Goal: Task Accomplishment & Management: Complete application form

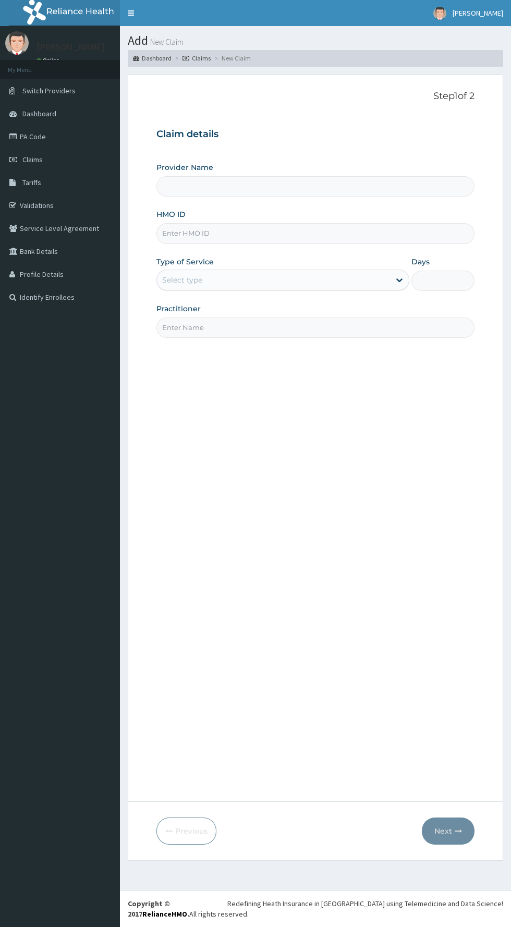
type input "BWC GYM"
type input "1"
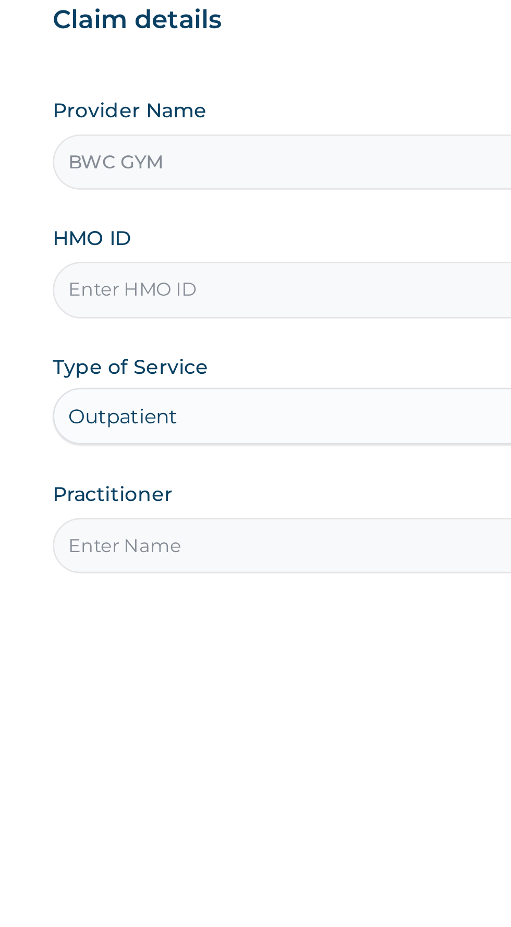
click at [245, 232] on input "HMO ID" at bounding box center [315, 233] width 318 height 20
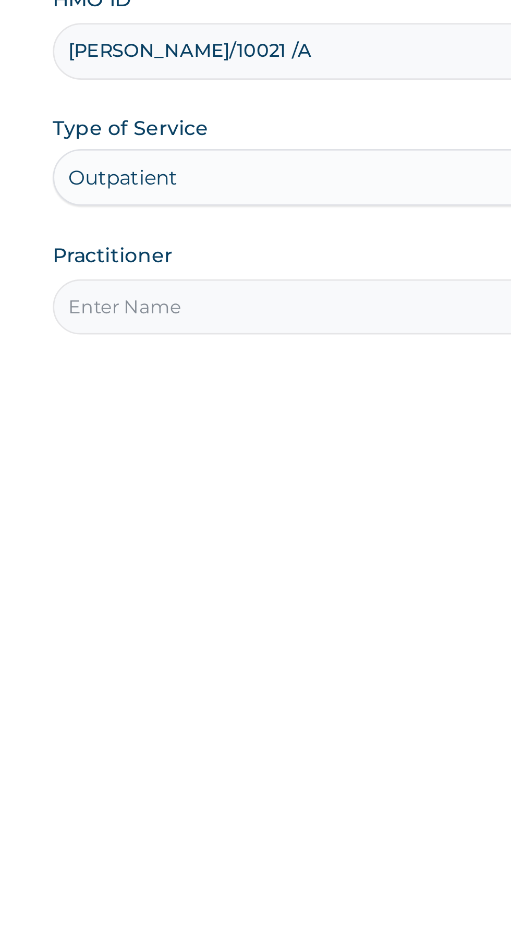
type input "ELY/10021 /A"
click at [243, 323] on input "Practitioner" at bounding box center [315, 328] width 318 height 20
type input "Dennis"
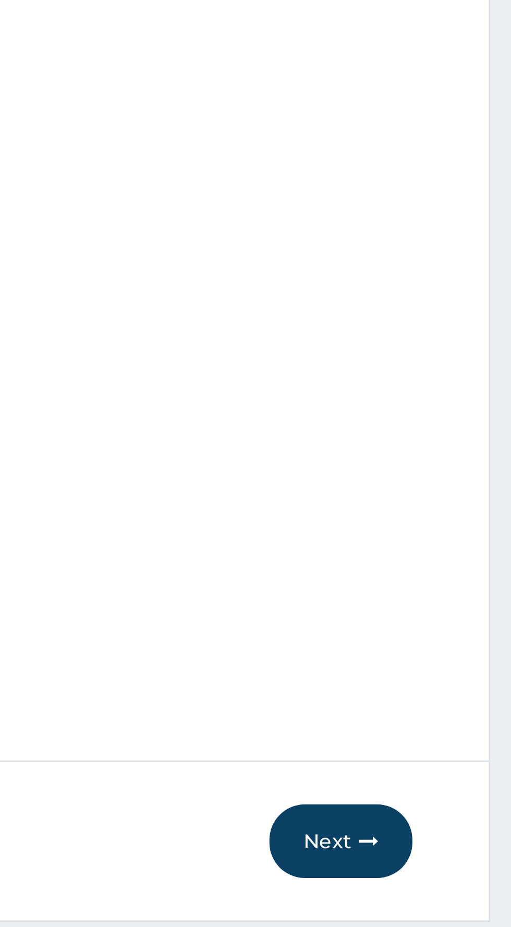
click at [449, 833] on button "Next" at bounding box center [448, 831] width 53 height 27
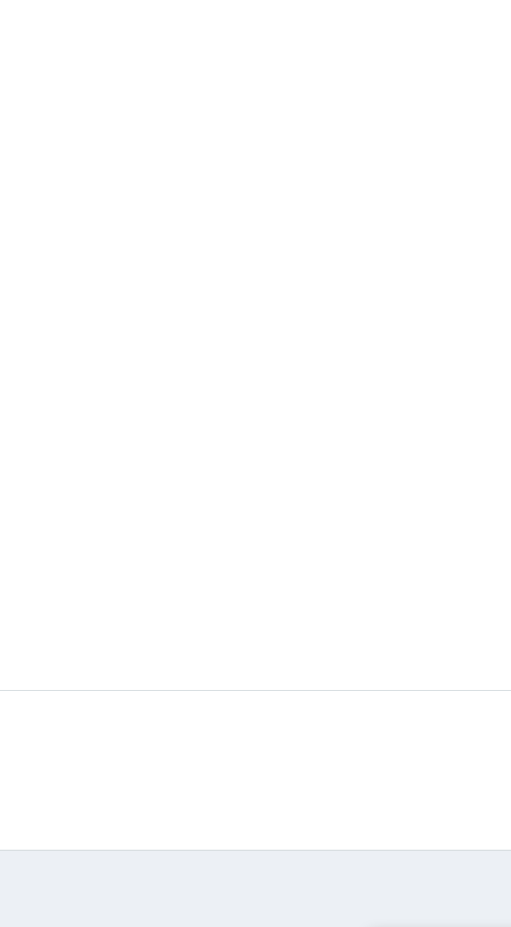
type input "ELY/10021/A"
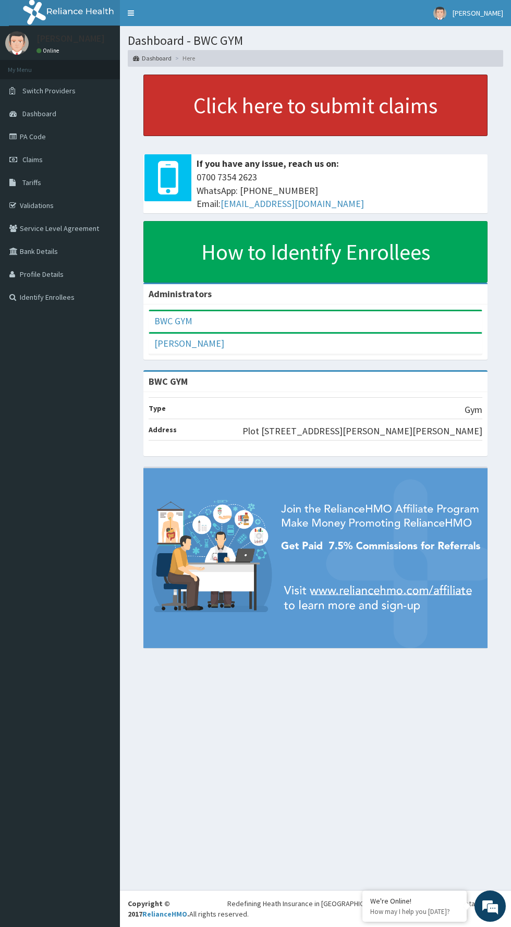
click at [364, 103] on link "Click here to submit claims" at bounding box center [315, 106] width 344 height 62
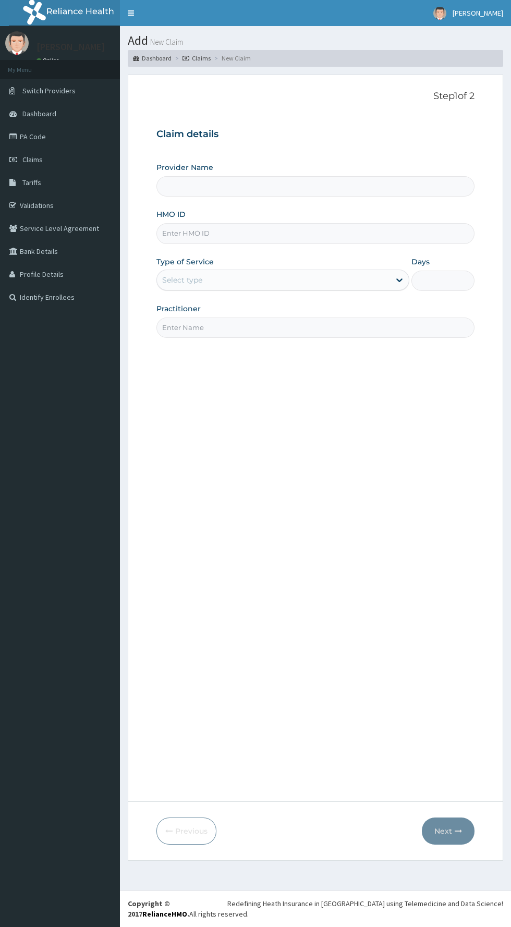
type input "BWC GYM"
type input "1"
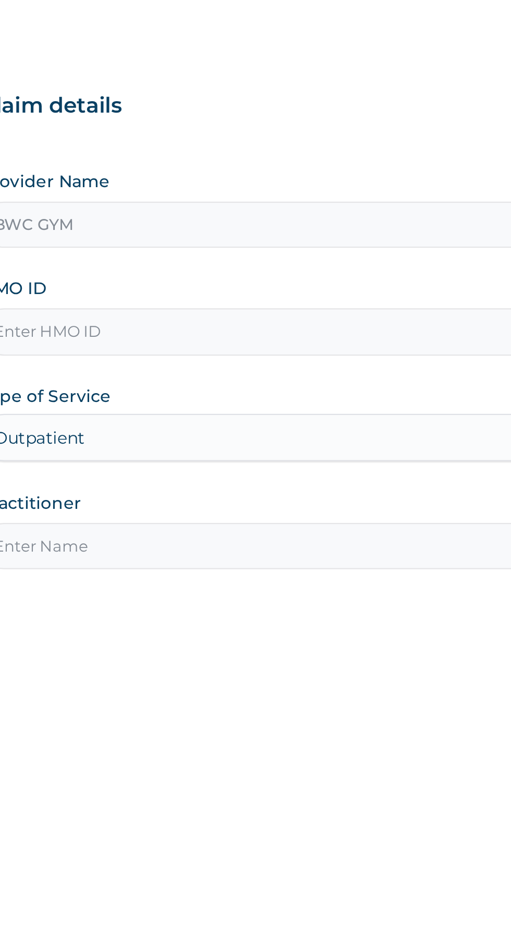
click at [267, 234] on input "HMO ID" at bounding box center [315, 233] width 318 height 20
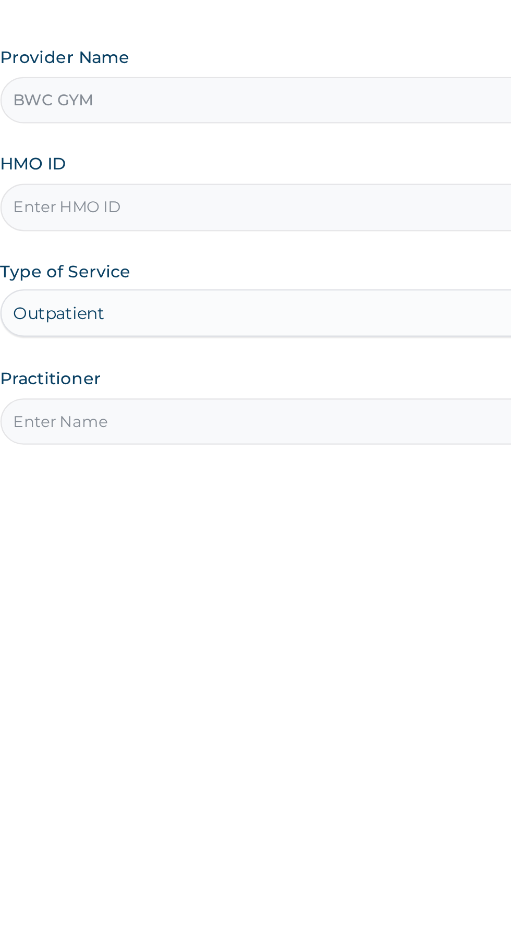
type input "[PERSON_NAME]/10021/A"
click at [282, 330] on input "Practitioner" at bounding box center [315, 328] width 318 height 20
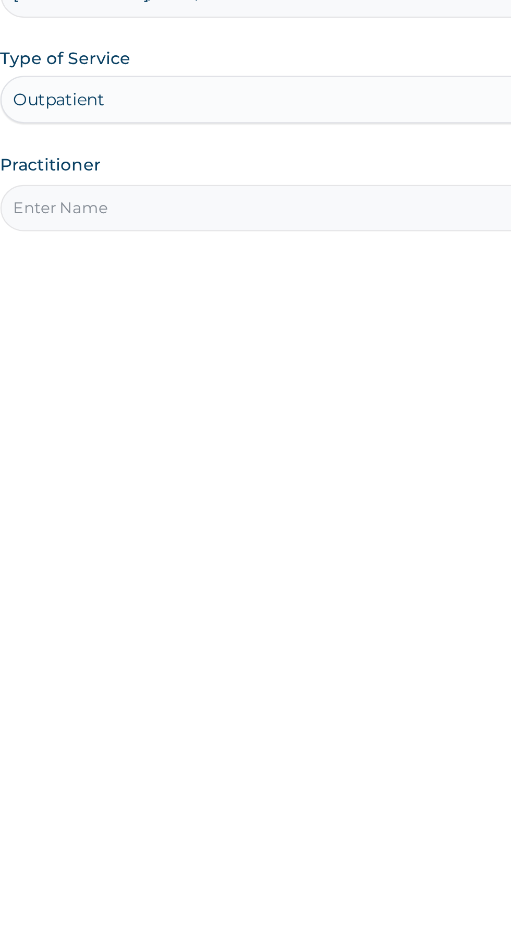
type input "[PERSON_NAME]"
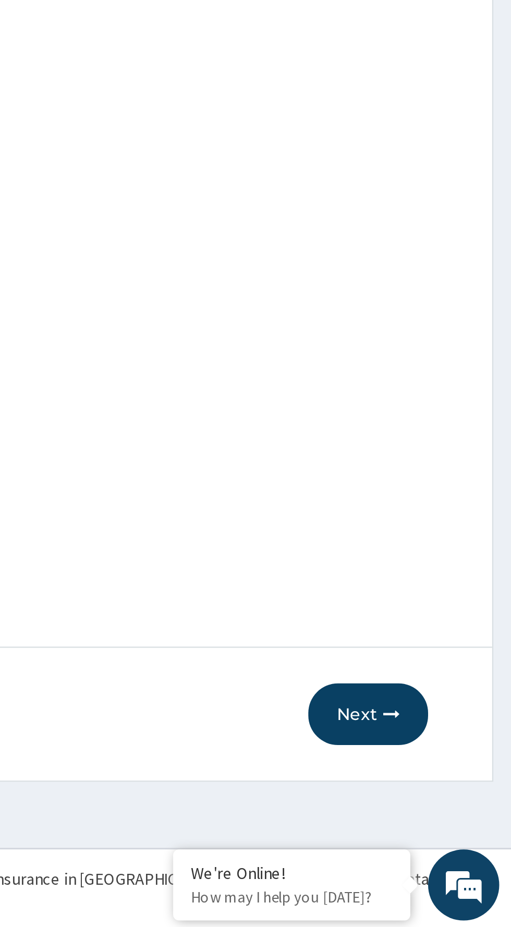
click at [449, 833] on button "Next" at bounding box center [448, 831] width 53 height 27
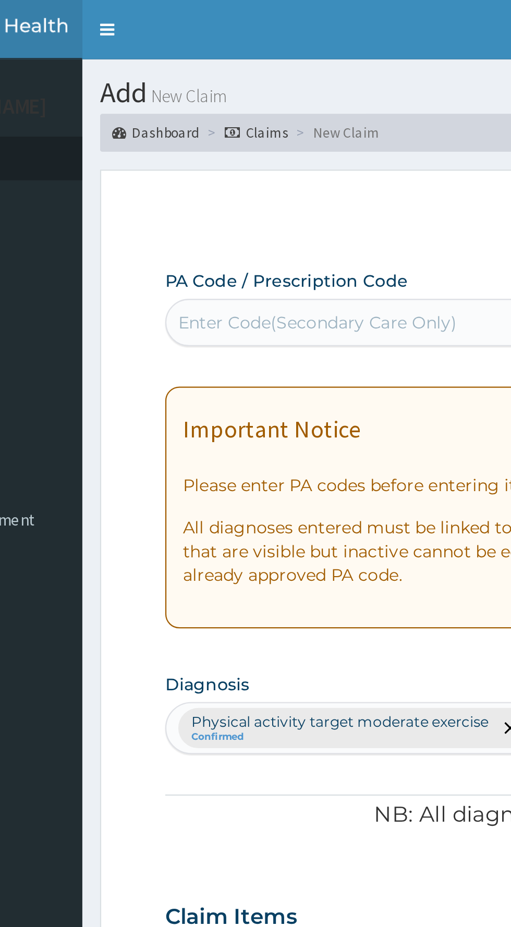
click at [250, 142] on div "Enter Code(Secondary Care Only)" at bounding box center [223, 142] width 123 height 10
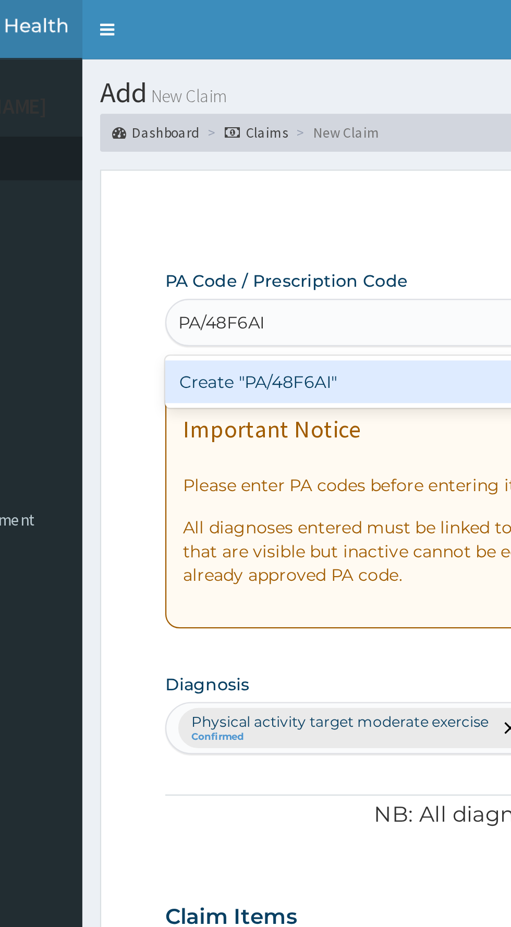
click at [256, 172] on div "Create "PA/48F6AI"" at bounding box center [261, 168] width 211 height 19
type input "PA/48F6AI"
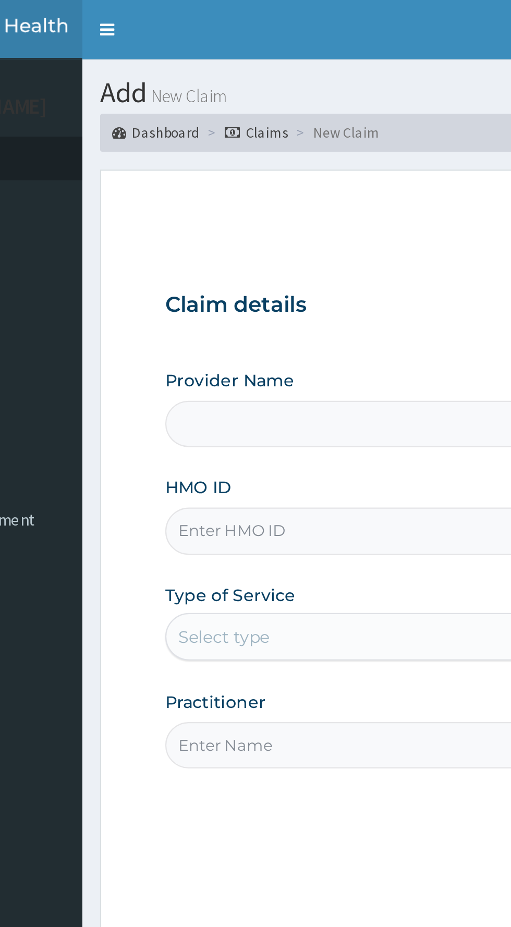
type input "BWC GYM"
type input "1"
click at [236, 233] on input "HMO ID" at bounding box center [315, 233] width 318 height 20
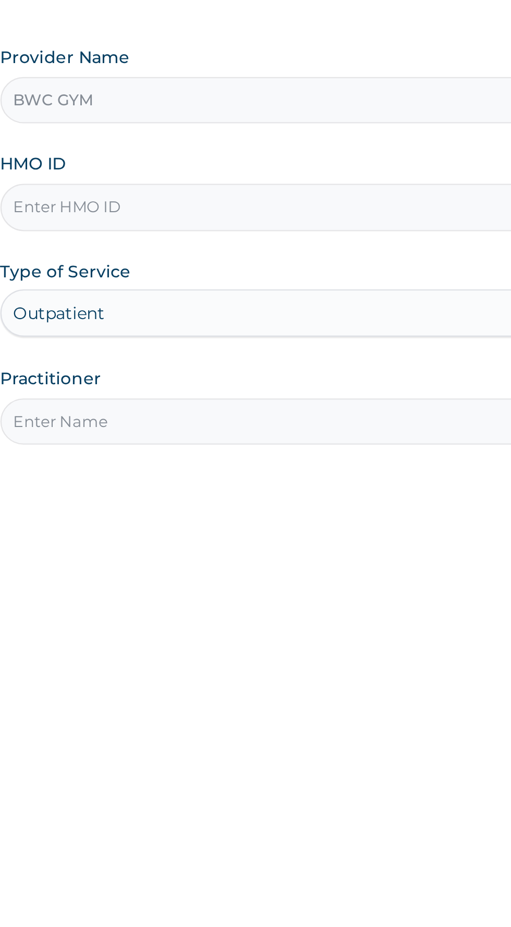
type input "ELy/10021/A"
click at [274, 329] on input "Practitioner" at bounding box center [315, 328] width 318 height 20
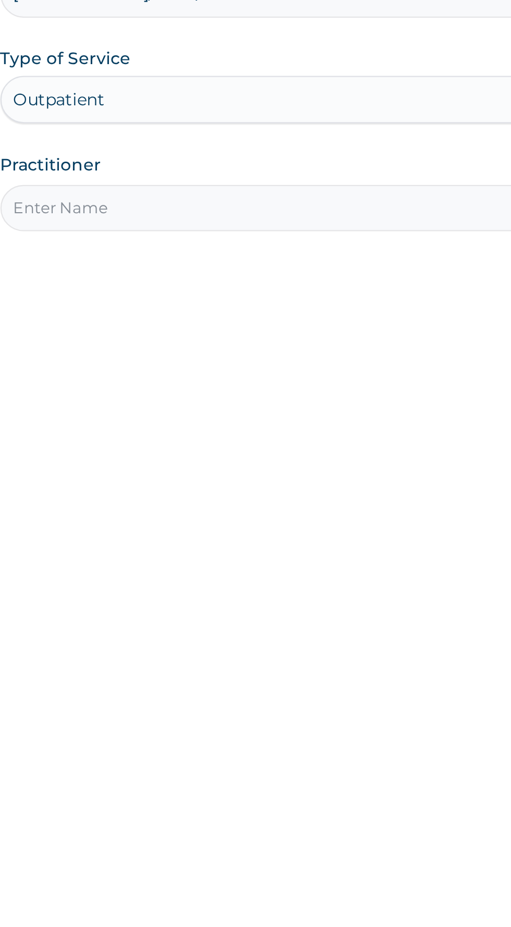
type input "[PERSON_NAME]"
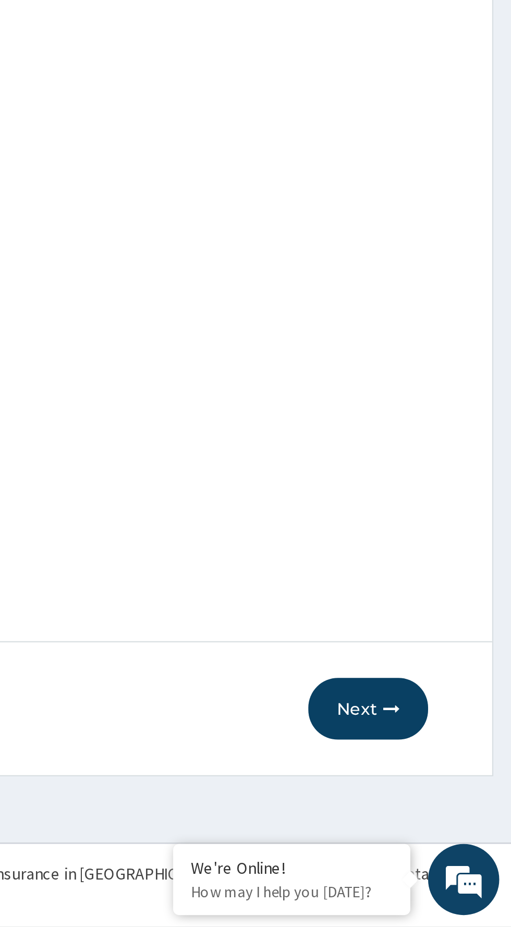
click at [448, 833] on button "Next" at bounding box center [448, 831] width 53 height 27
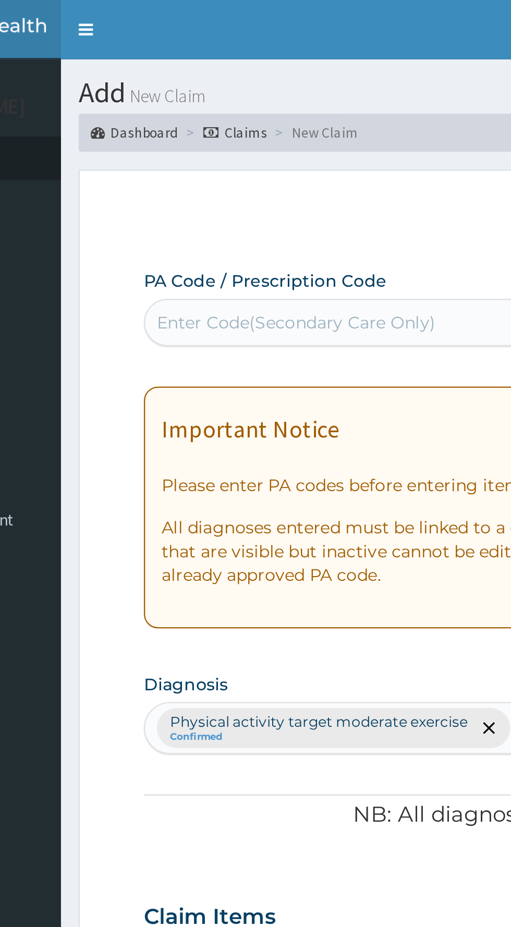
click at [260, 144] on div "Enter Code(Secondary Care Only)" at bounding box center [223, 142] width 123 height 10
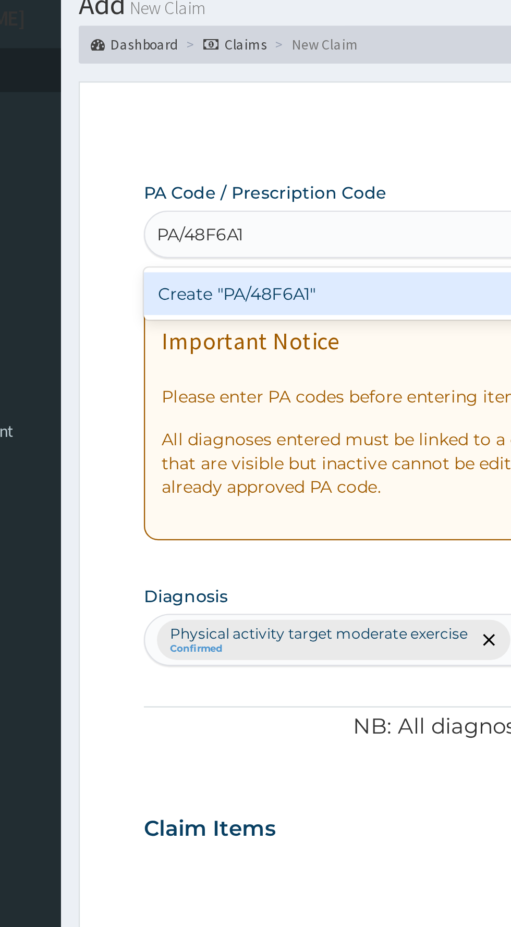
click at [219, 167] on div "Create "PA/48F6A1"" at bounding box center [261, 168] width 211 height 19
type input "PA/48F6A1"
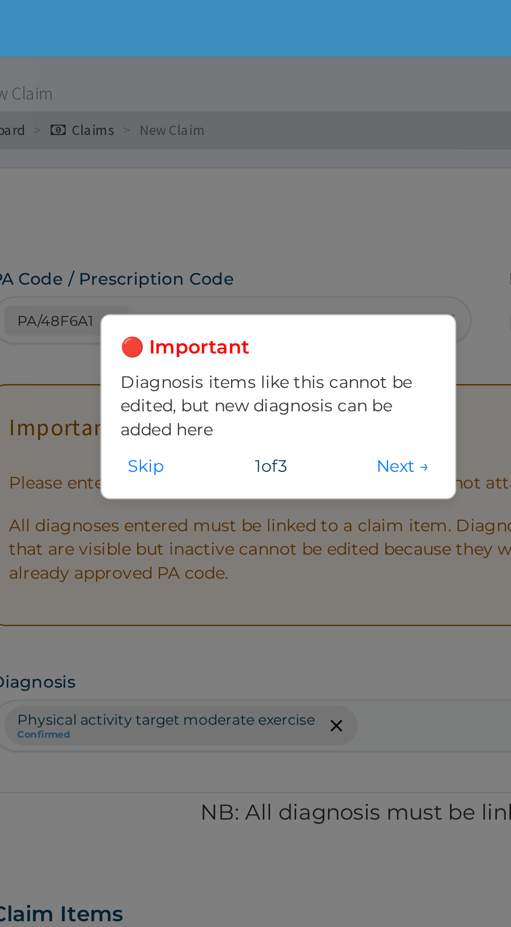
click at [339, 204] on button "Next →" at bounding box center [337, 205] width 29 height 11
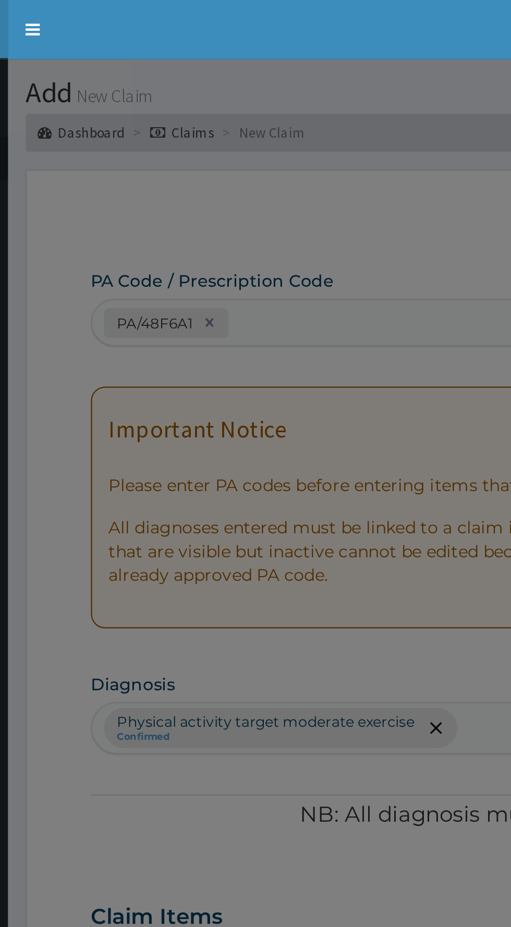
click at [306, 99] on div "🔴 Important Claim items like this cannot be edited or changed, but can be delet…" at bounding box center [255, 463] width 511 height 927
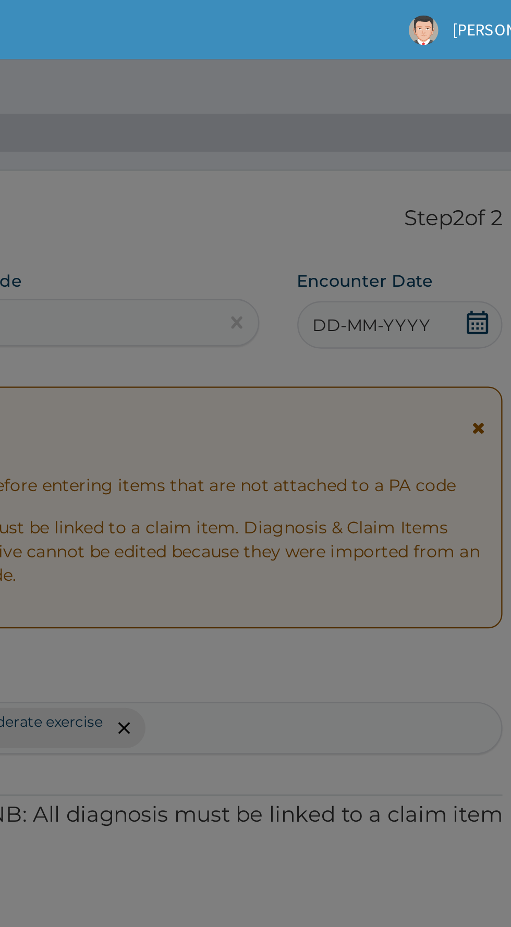
click at [428, 145] on div "🔴 Important Claim items like this cannot be edited or changed, but can be delet…" at bounding box center [255, 463] width 511 height 927
click at [419, 144] on div "🔴 Important Claim items like this cannot be edited or changed, but can be delet…" at bounding box center [255, 463] width 511 height 927
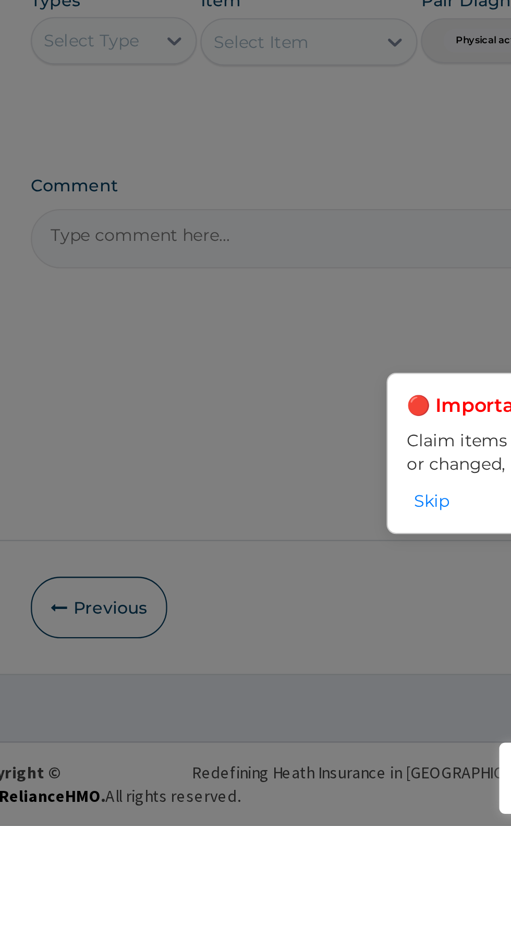
click at [332, 790] on button "Skip" at bounding box center [333, 784] width 22 height 11
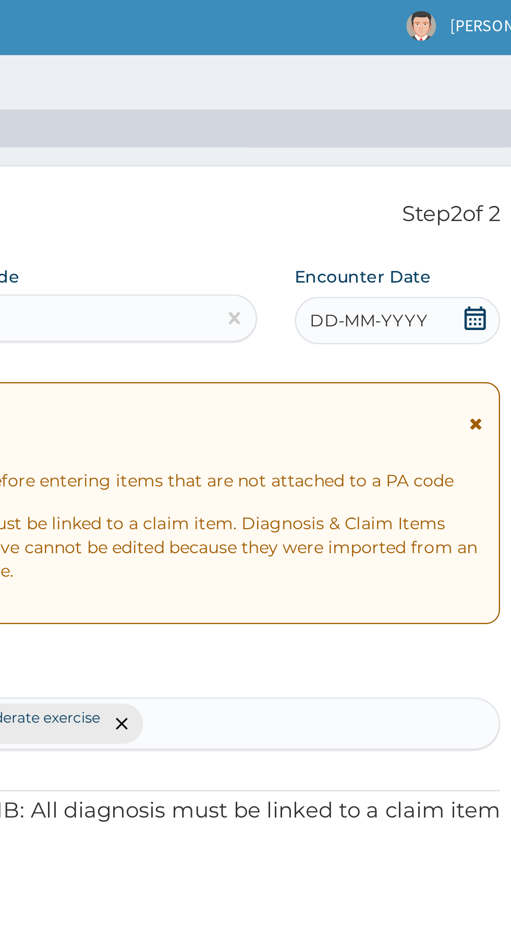
click at [429, 148] on span "DD-MM-YYYY" at bounding box center [417, 143] width 52 height 10
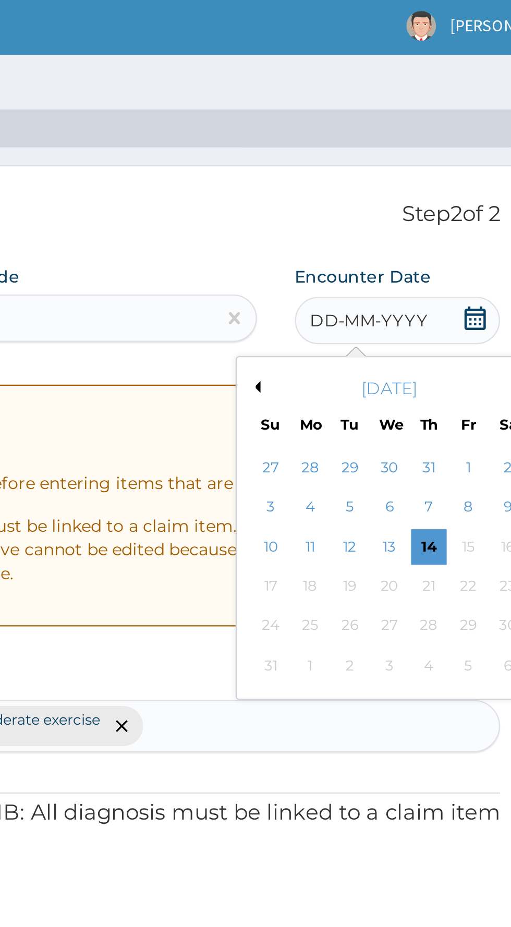
click at [366, 172] on button "Previous Month" at bounding box center [366, 172] width 5 height 5
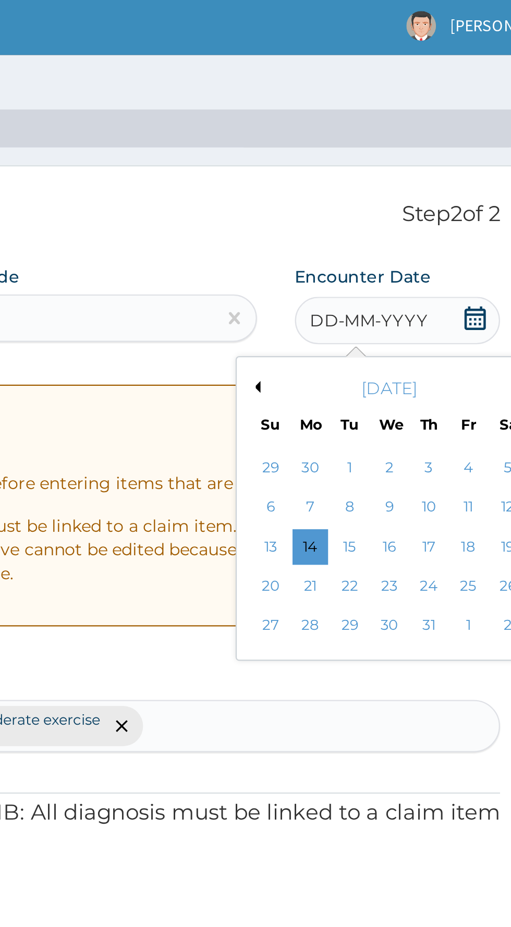
click at [443, 278] on div "31" at bounding box center [444, 278] width 16 height 16
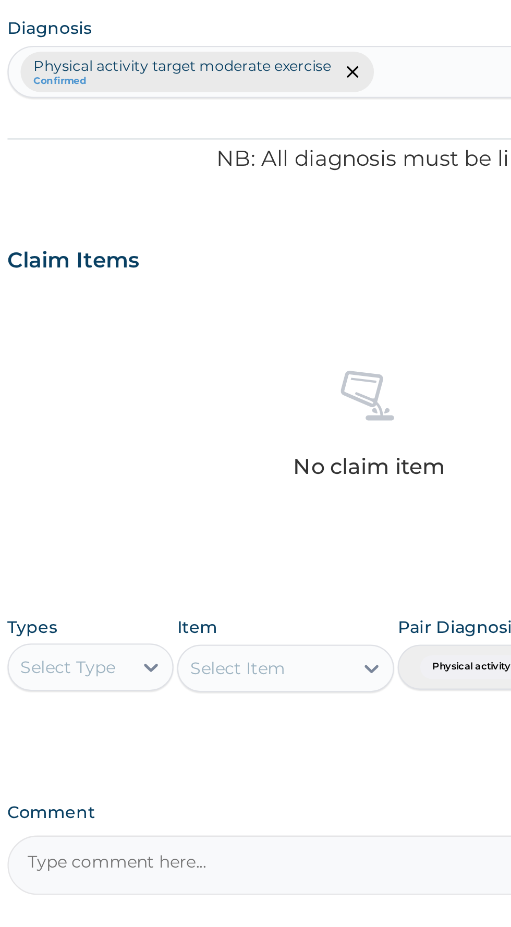
click at [220, 579] on icon at bounding box center [219, 582] width 10 height 10
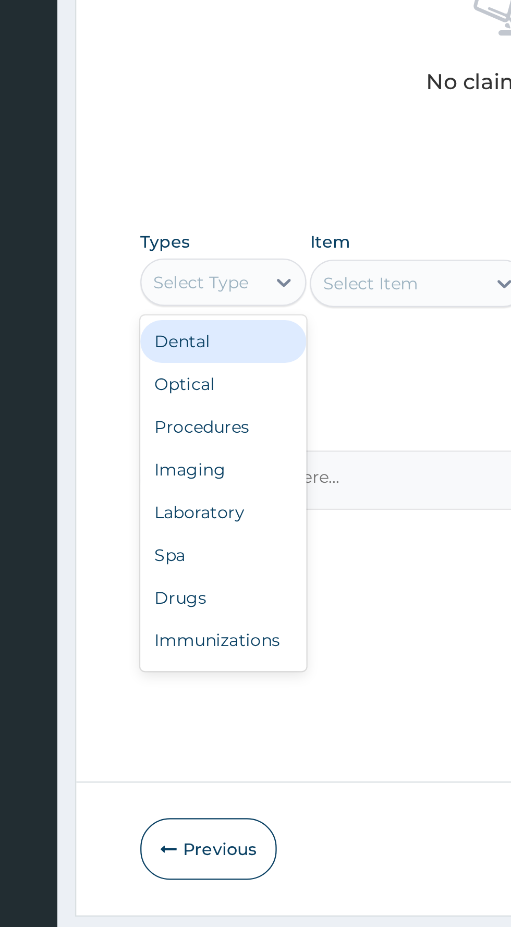
scroll to position [35, 0]
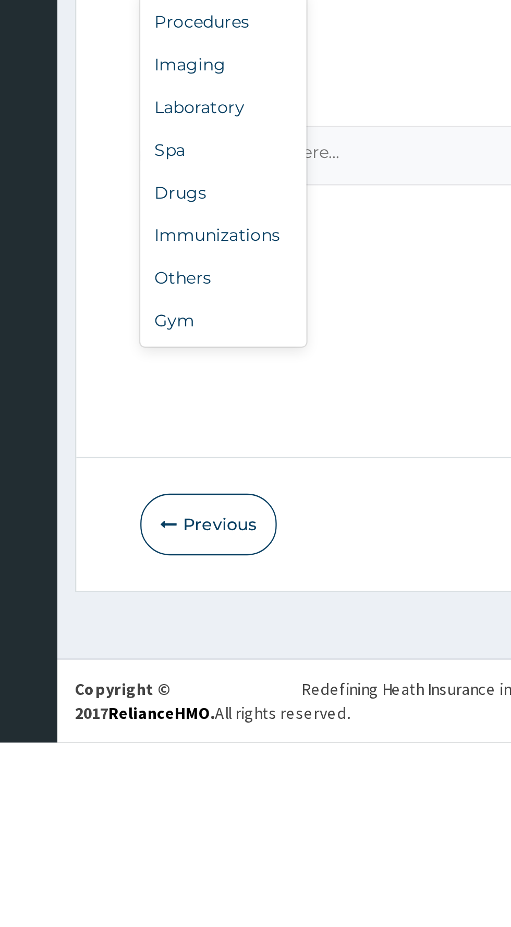
click at [189, 743] on div "Gym" at bounding box center [192, 741] width 73 height 19
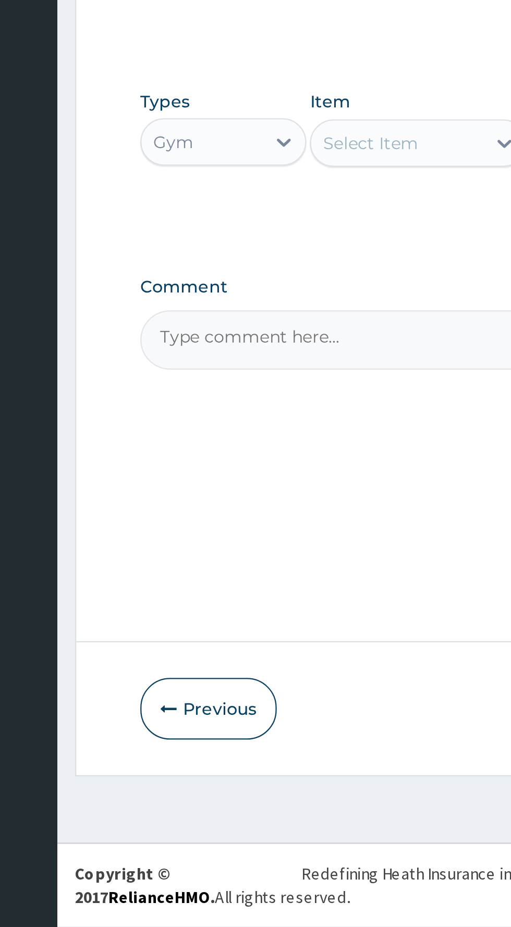
scroll to position [0, 0]
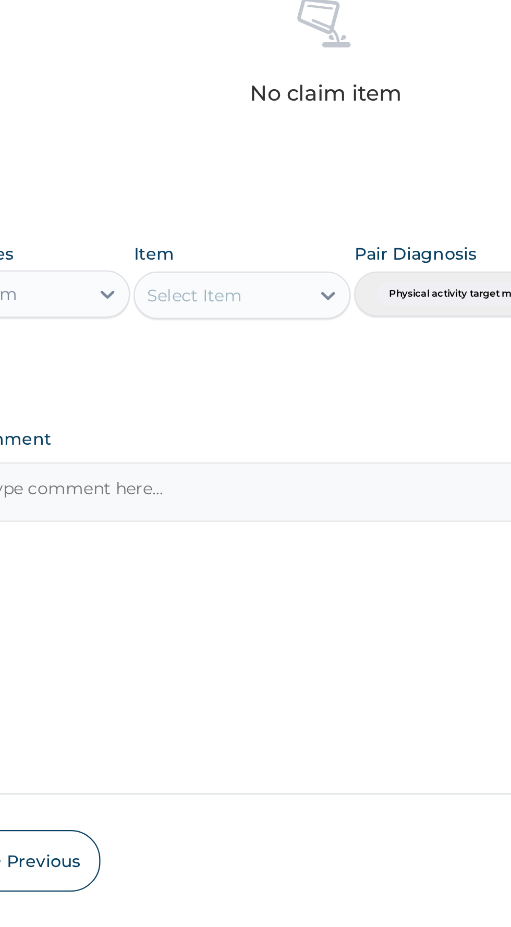
click at [320, 585] on icon at bounding box center [316, 582] width 10 height 10
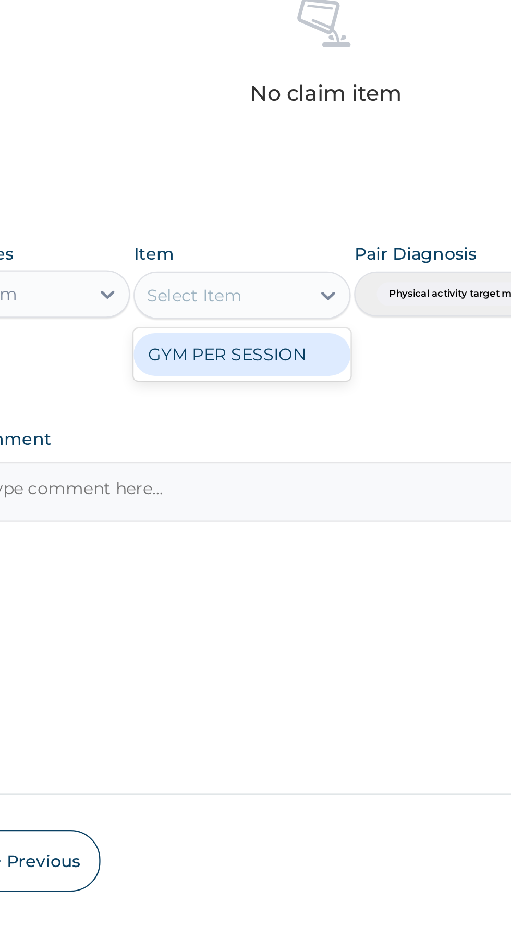
click at [306, 611] on div "GYM PER SESSION" at bounding box center [278, 608] width 95 height 19
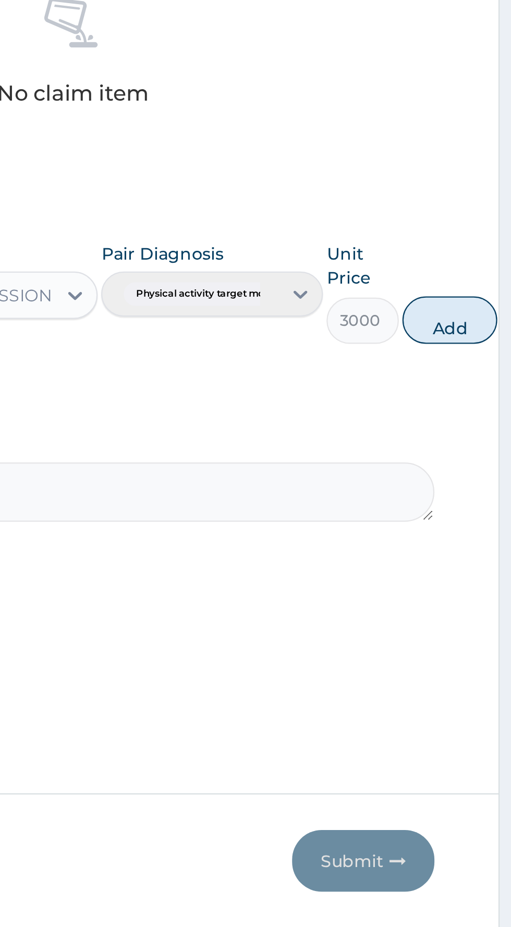
click at [486, 591] on button "Add" at bounding box center [482, 593] width 42 height 21
type input "0"
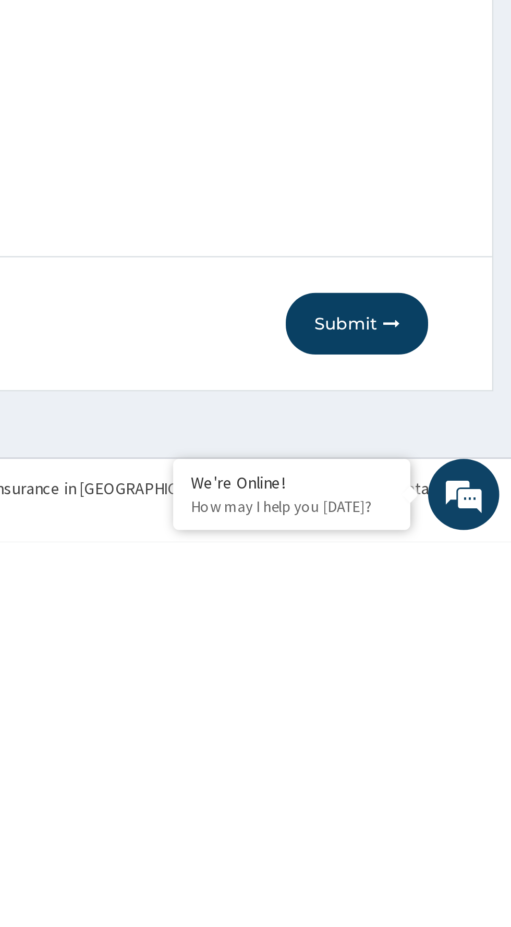
click at [447, 833] on button "Submit" at bounding box center [443, 831] width 63 height 27
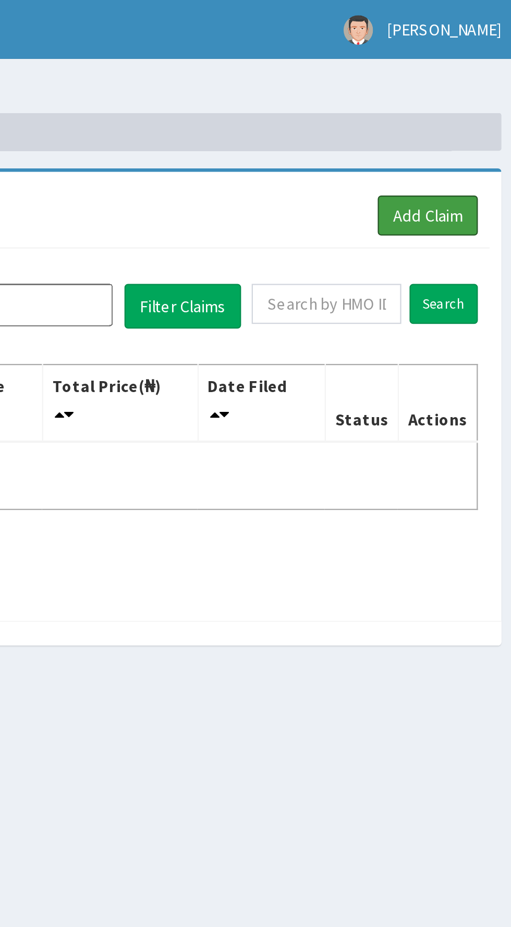
click at [472, 93] on link "Add Claim" at bounding box center [471, 96] width 44 height 18
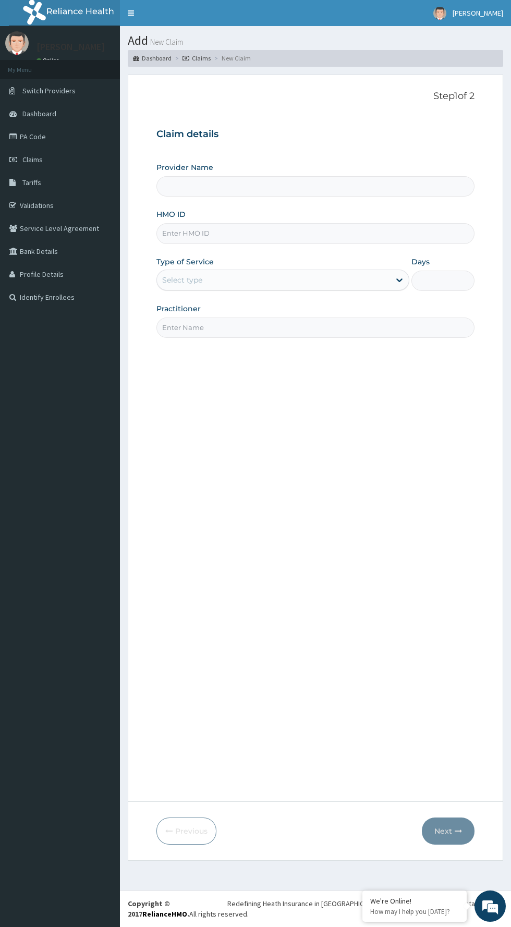
type input "BWC GYM"
type input "1"
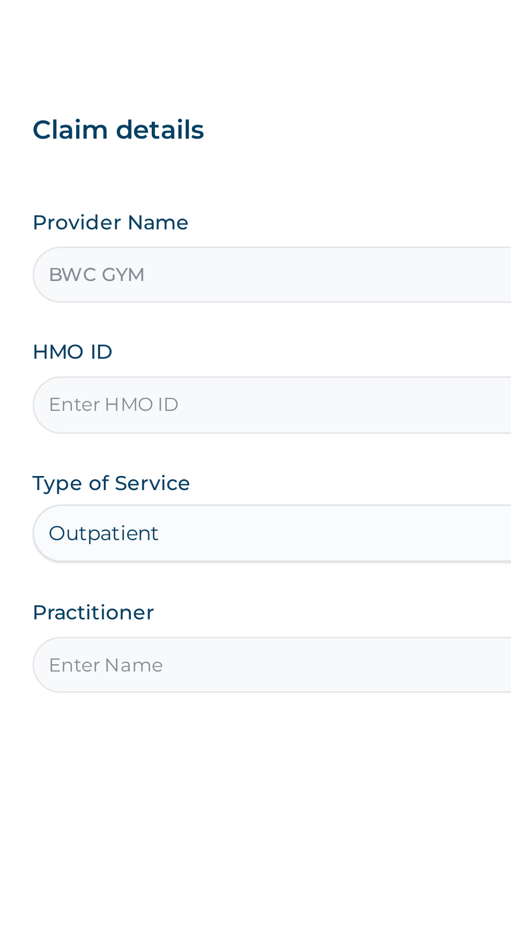
click at [258, 232] on input "HMO ID" at bounding box center [315, 233] width 318 height 20
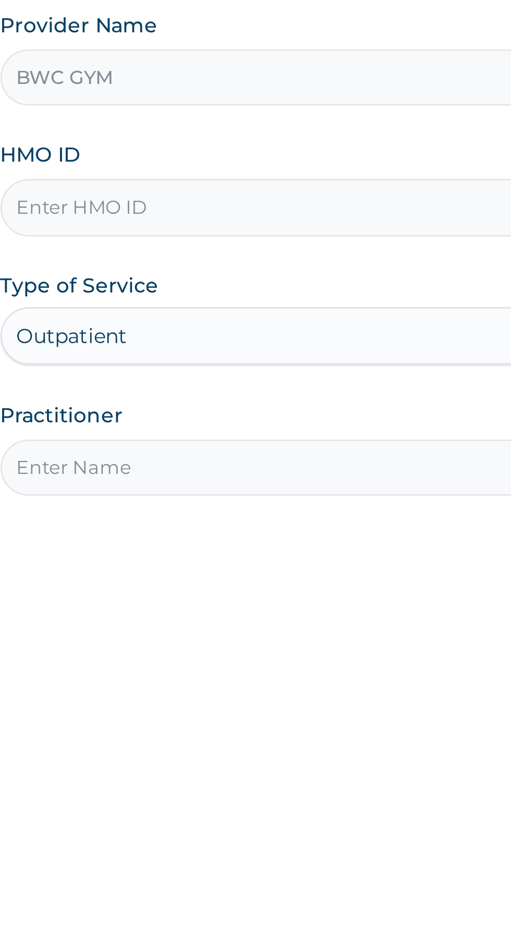
type input "D"
type input "U"
type input "D"
click at [249, 237] on input "SMC" at bounding box center [315, 233] width 318 height 20
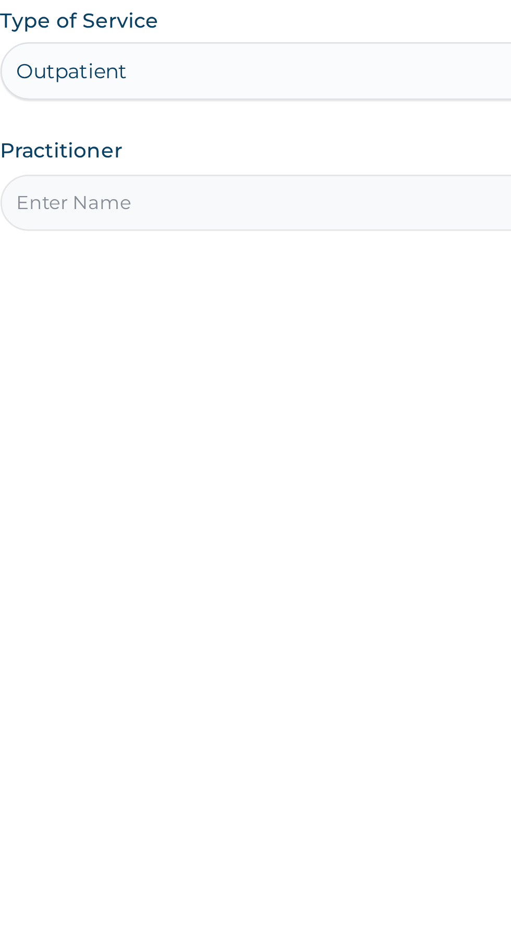
type input "SMC/10029/A"
click at [262, 326] on input "Practitioner" at bounding box center [315, 328] width 318 height 20
type input "Dennis"
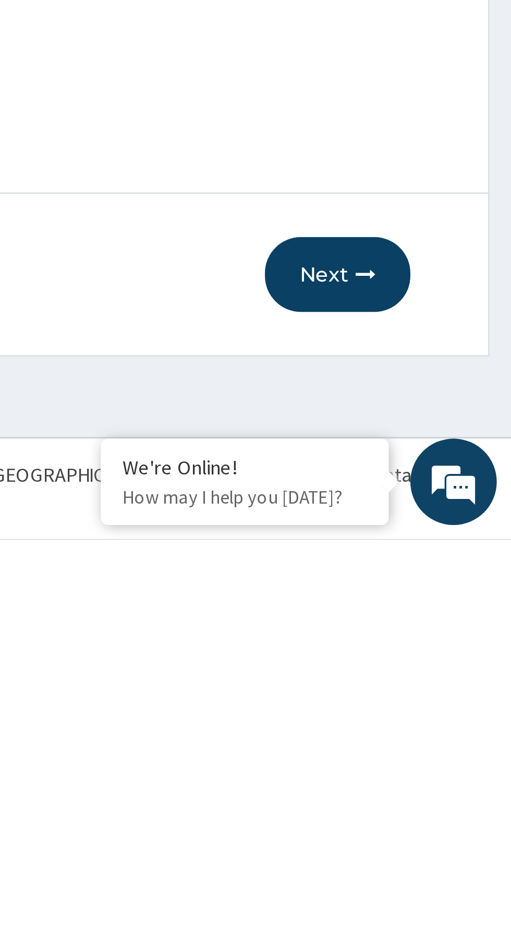
click at [452, 829] on button "Next" at bounding box center [448, 831] width 53 height 27
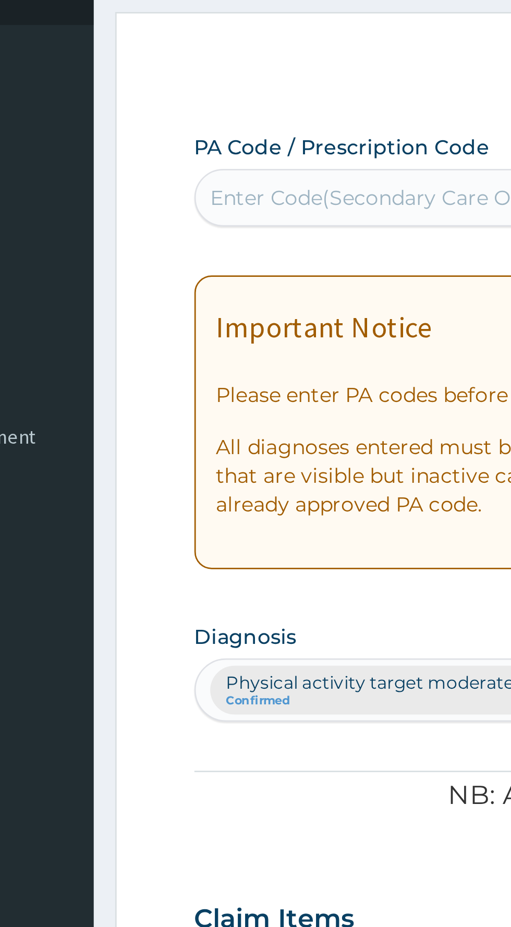
click at [235, 141] on div "Enter Code(Secondary Care Only)" at bounding box center [223, 142] width 123 height 10
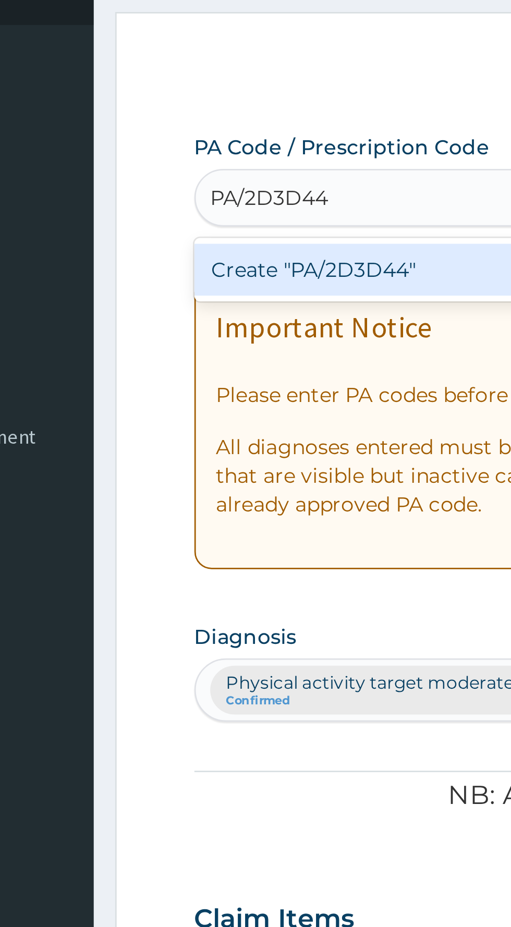
click at [252, 173] on div "Create "PA/2D3D44"" at bounding box center [261, 168] width 211 height 19
type input "PA/2D3D44"
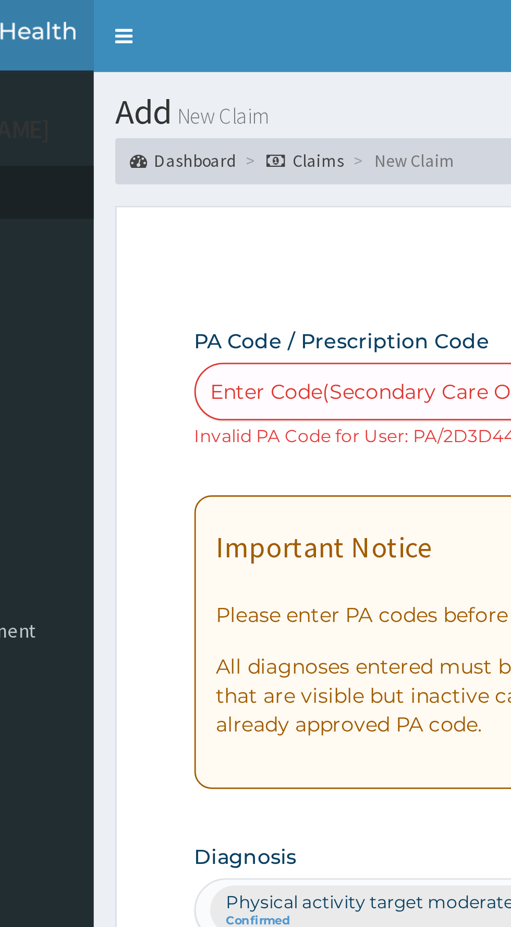
click at [230, 144] on div "Enter Code(Secondary Care Only)" at bounding box center [223, 142] width 123 height 10
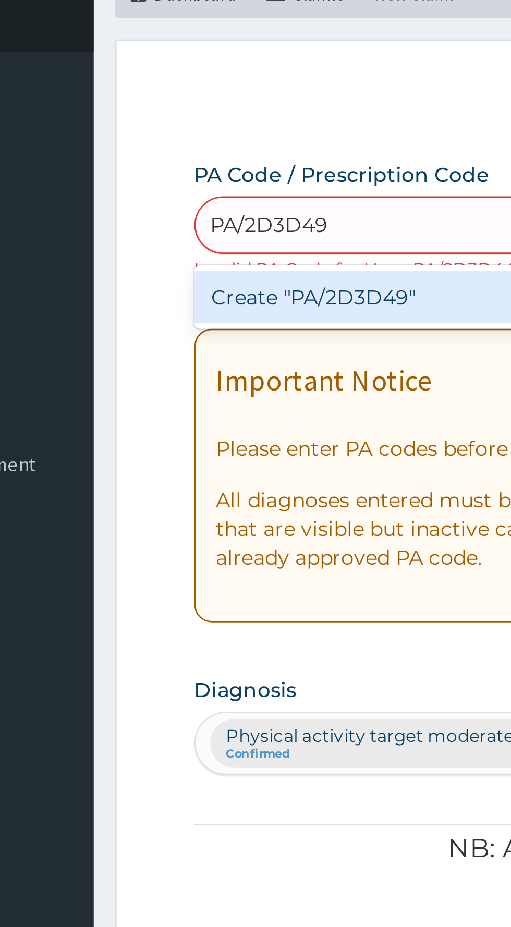
click at [229, 170] on div "Create "PA/2D3D49"" at bounding box center [261, 168] width 211 height 19
type input "PA/2D3D49"
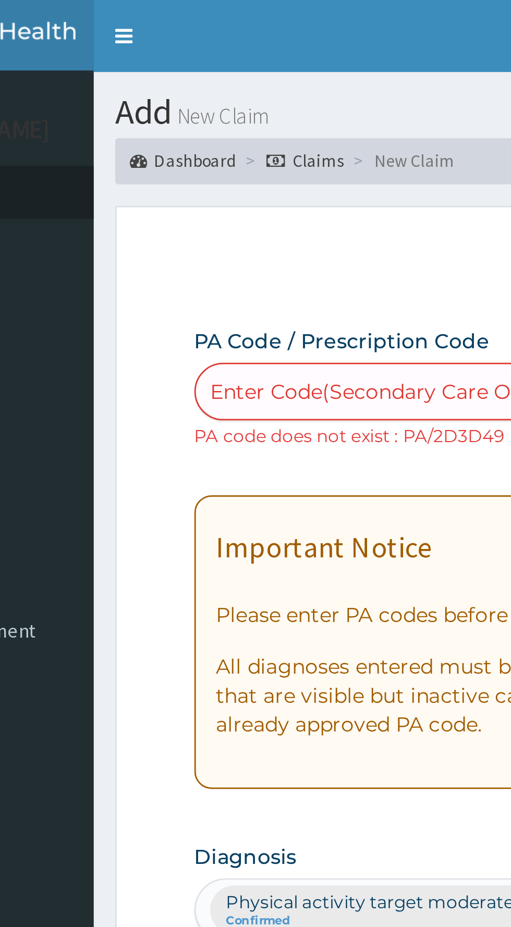
click at [226, 144] on div "Enter Code(Secondary Care Only)" at bounding box center [223, 142] width 123 height 10
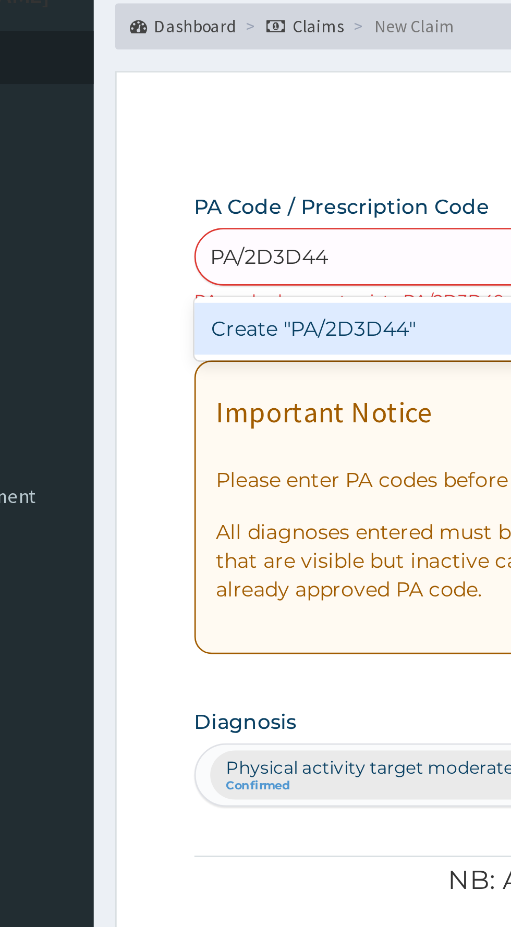
click at [246, 171] on div "Create "PA/2D3D44"" at bounding box center [261, 168] width 211 height 19
type input "PA/2D3D44"
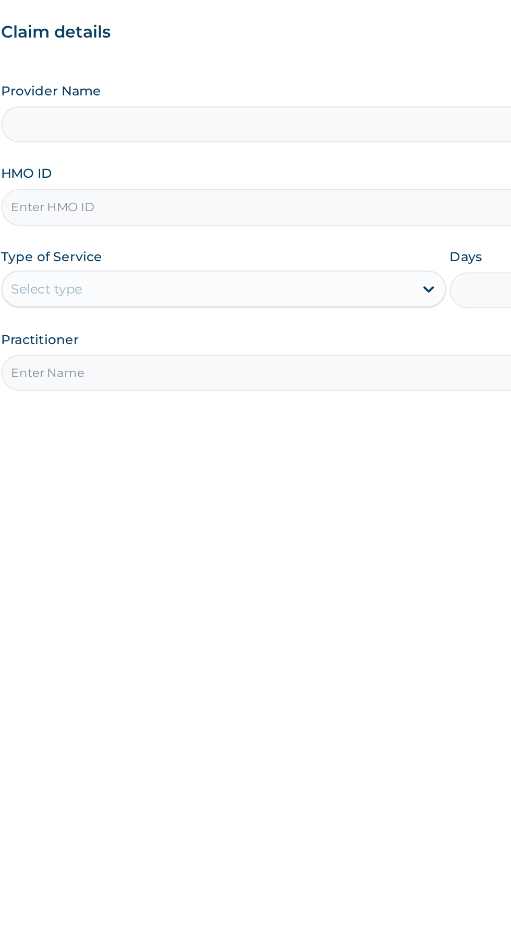
type input "BWC GYM"
type input "1"
type input "S"
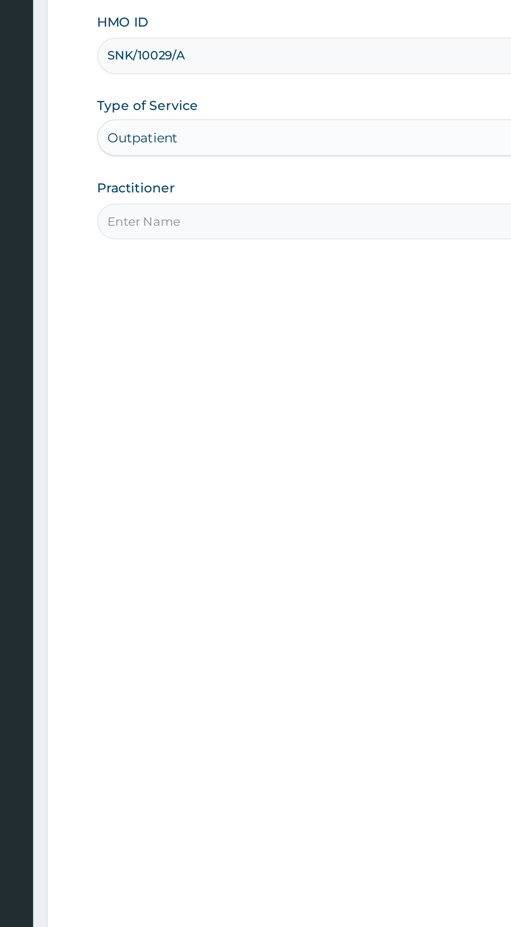
type input "SNK/10029/A"
click at [261, 327] on input "Practitioner" at bounding box center [315, 328] width 318 height 20
type input "[PERSON_NAME]"
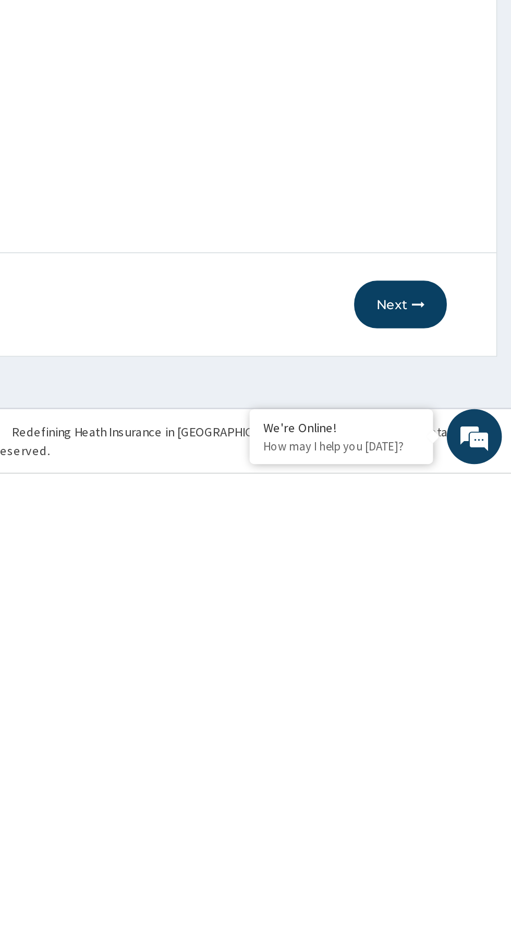
click at [453, 831] on button "Next" at bounding box center [448, 831] width 53 height 27
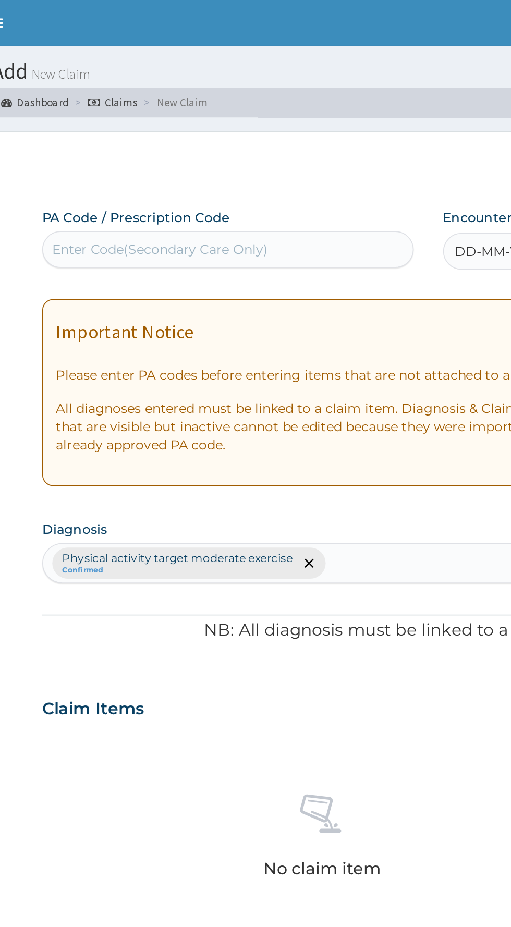
click at [277, 144] on div "Enter Code(Secondary Care Only)" at bounding box center [223, 142] width 123 height 10
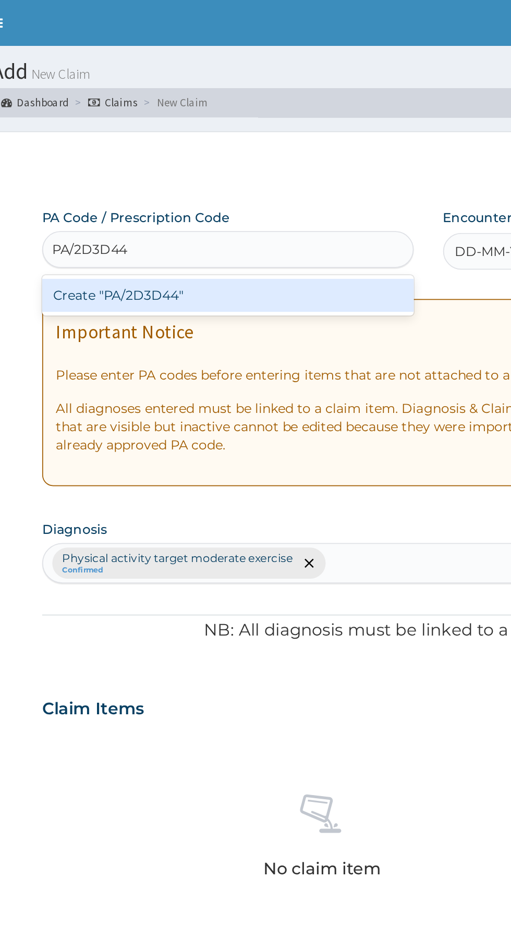
click at [311, 171] on div "Create "PA/2D3D44"" at bounding box center [261, 168] width 211 height 19
type input "PA/2D3D44"
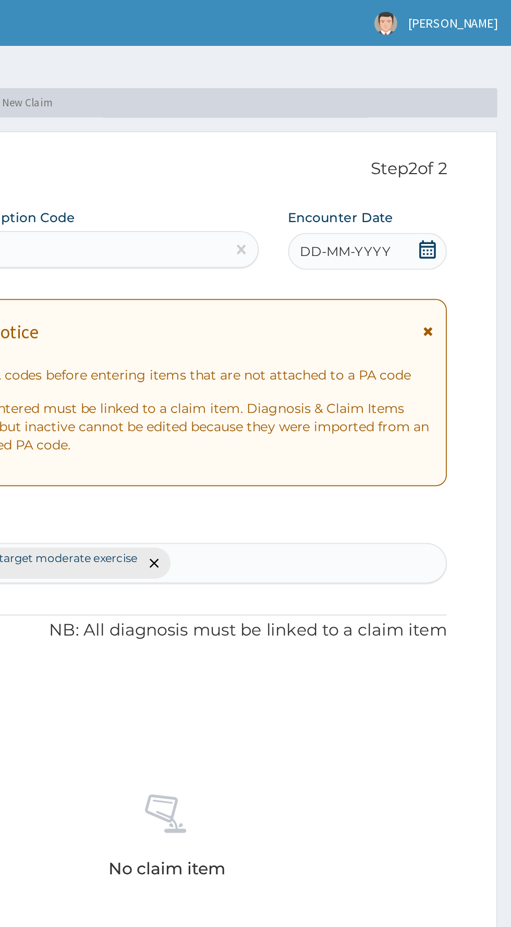
click at [429, 139] on span "DD-MM-YYYY" at bounding box center [417, 143] width 52 height 10
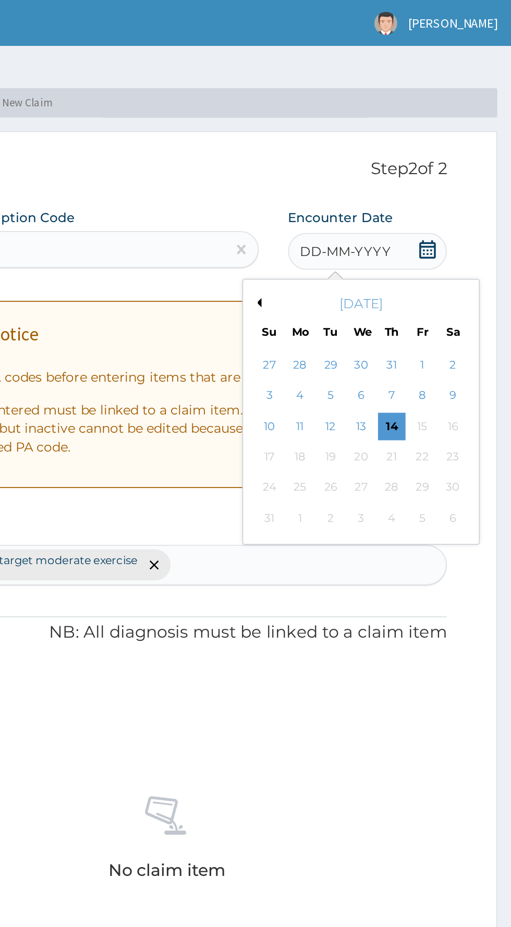
click at [368, 173] on button "Previous Month" at bounding box center [366, 172] width 5 height 5
click at [426, 277] on div "30" at bounding box center [426, 278] width 16 height 16
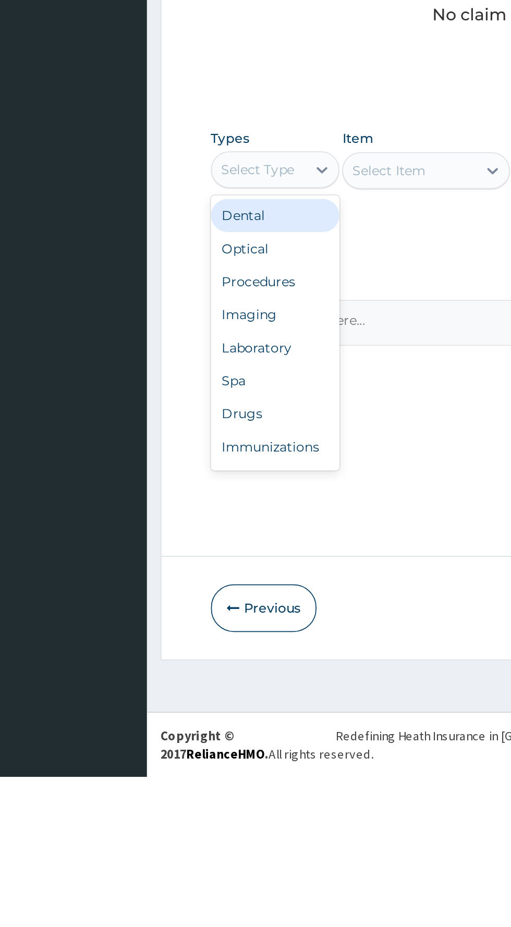
scroll to position [35, 0]
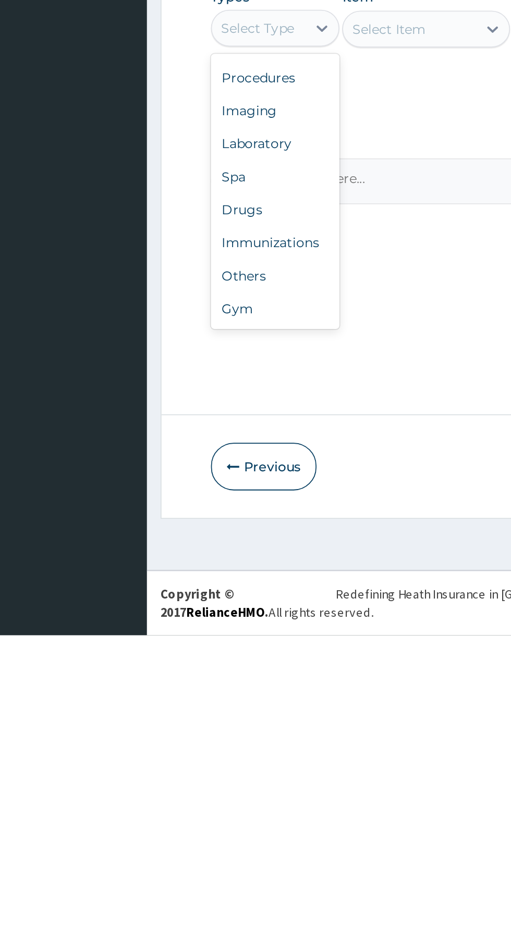
click at [181, 744] on div "Gym" at bounding box center [192, 741] width 73 height 19
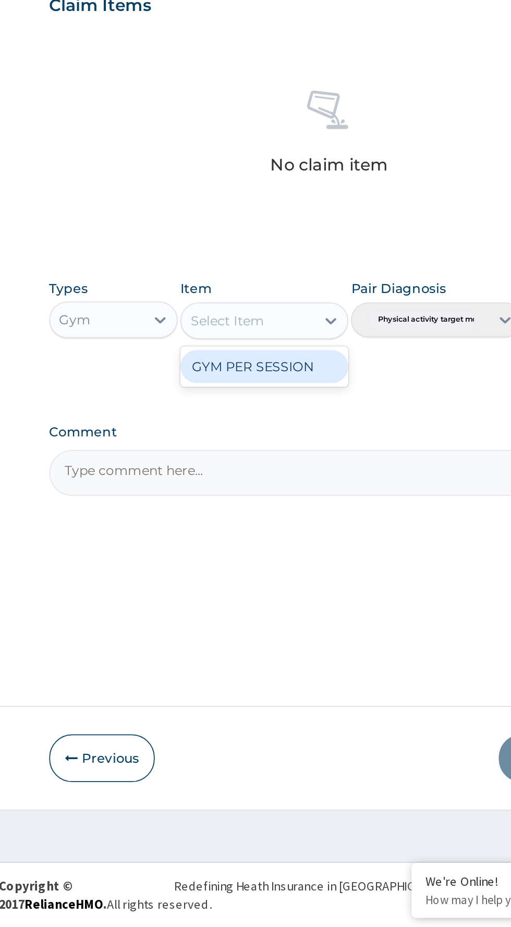
click at [298, 609] on div "GYM PER SESSION" at bounding box center [278, 608] width 95 height 19
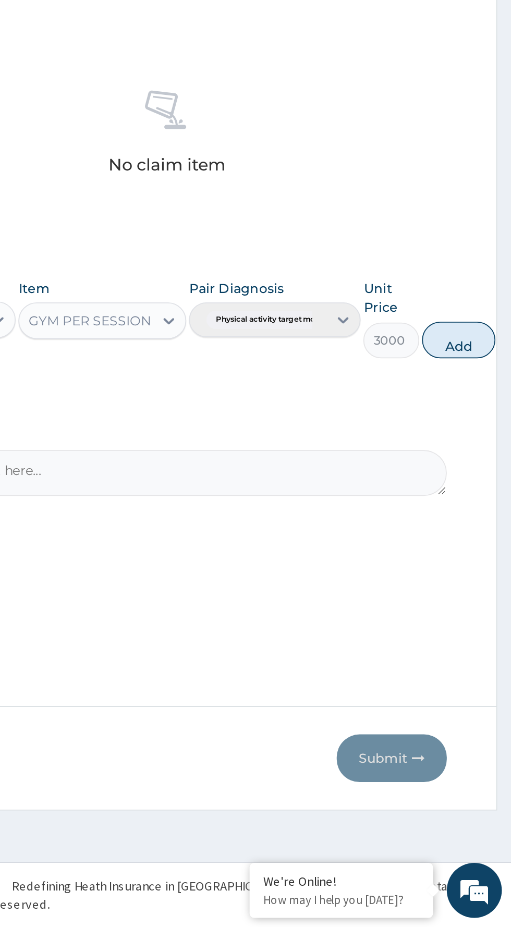
scroll to position [0, 0]
click at [483, 590] on button "Add" at bounding box center [482, 593] width 42 height 21
type input "0"
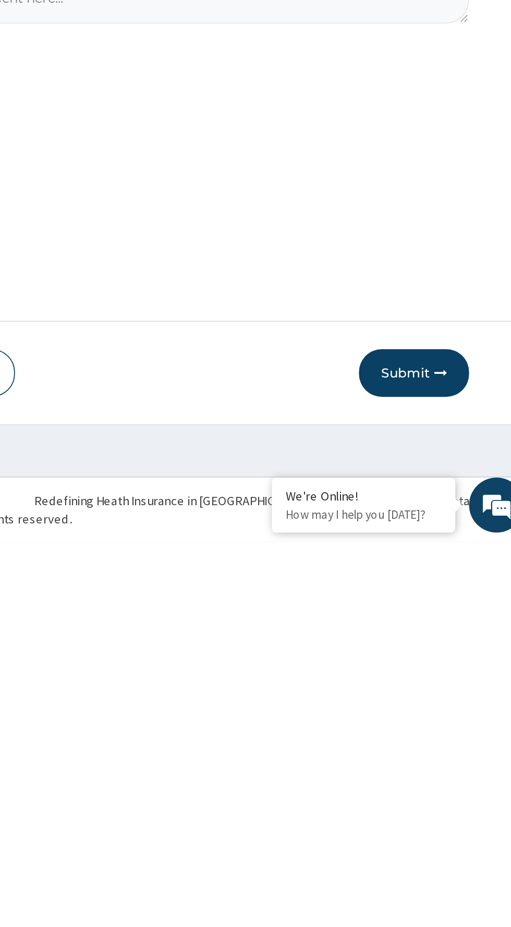
click at [447, 830] on button "Submit" at bounding box center [443, 831] width 63 height 27
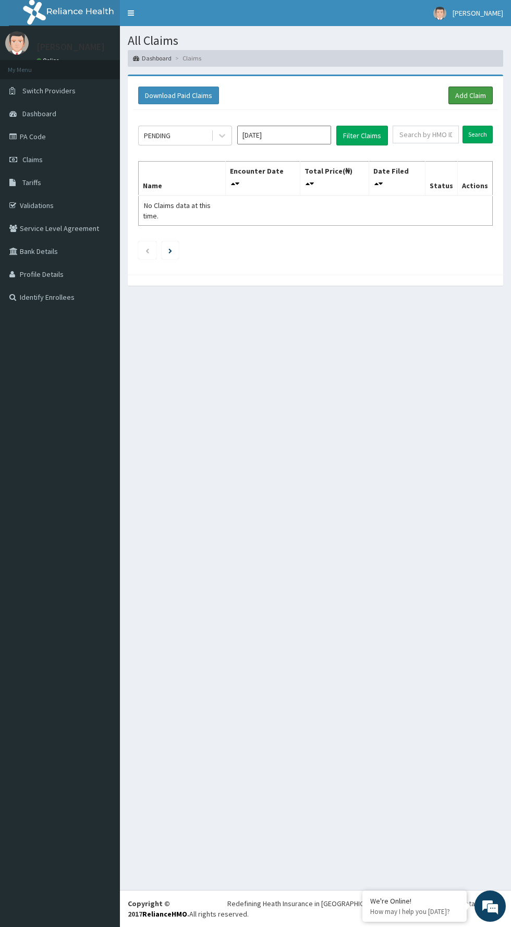
click at [472, 95] on link "Add Claim" at bounding box center [471, 96] width 44 height 18
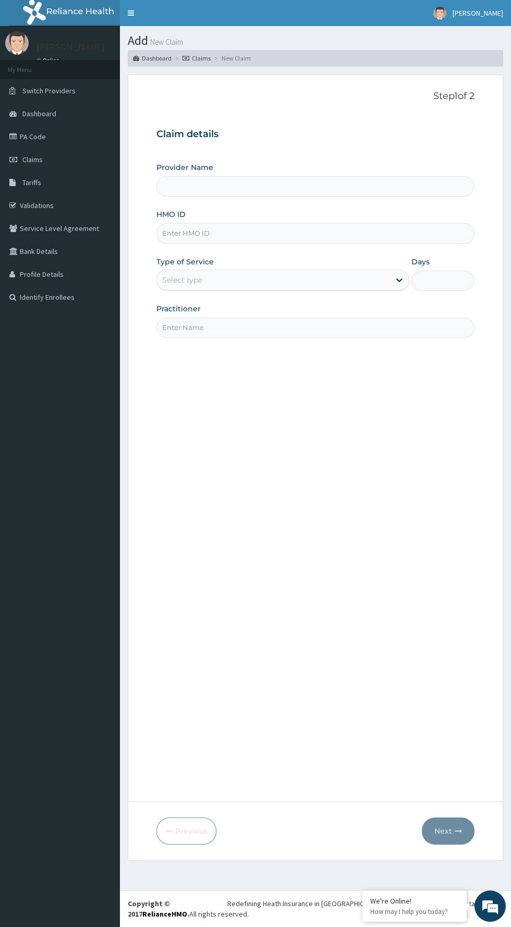
type input "BWC GYM"
type input "1"
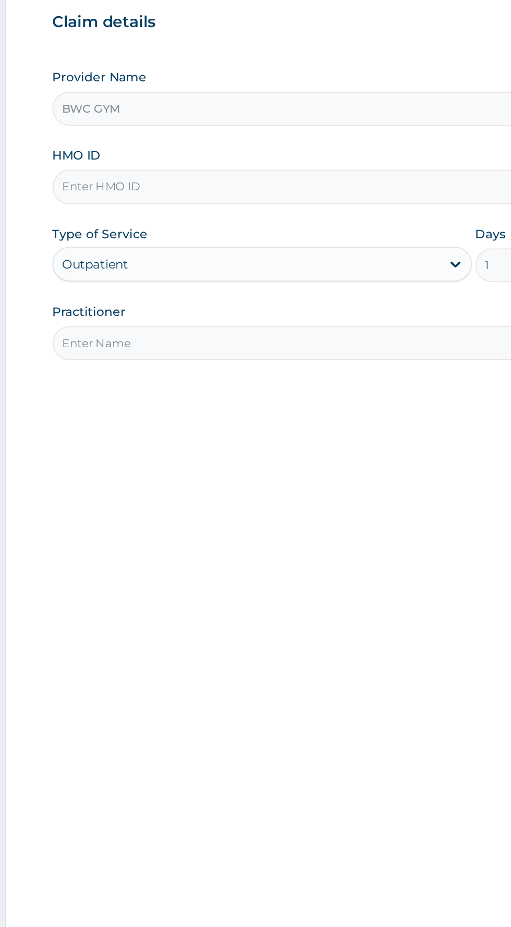
click at [297, 229] on input "HMO ID" at bounding box center [315, 233] width 318 height 20
type input "H"
type input "P"
type input "ELY10021/A"
click at [282, 329] on input "Practitioner" at bounding box center [315, 328] width 318 height 20
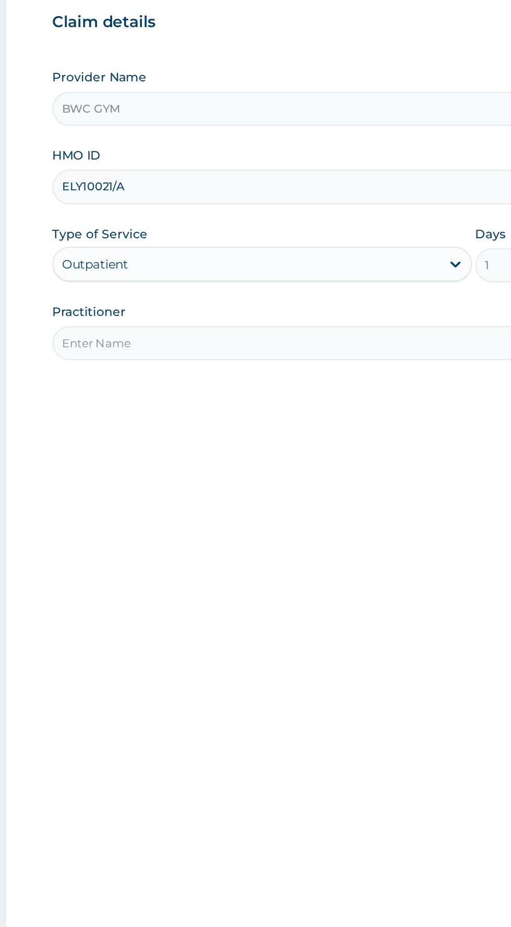
type input "[PERSON_NAME]"
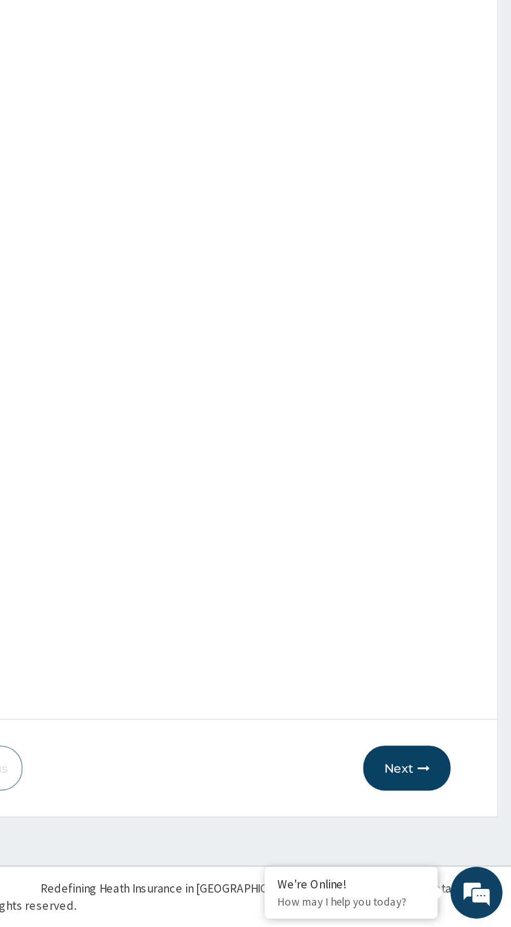
click at [441, 837] on button "Next" at bounding box center [448, 831] width 53 height 27
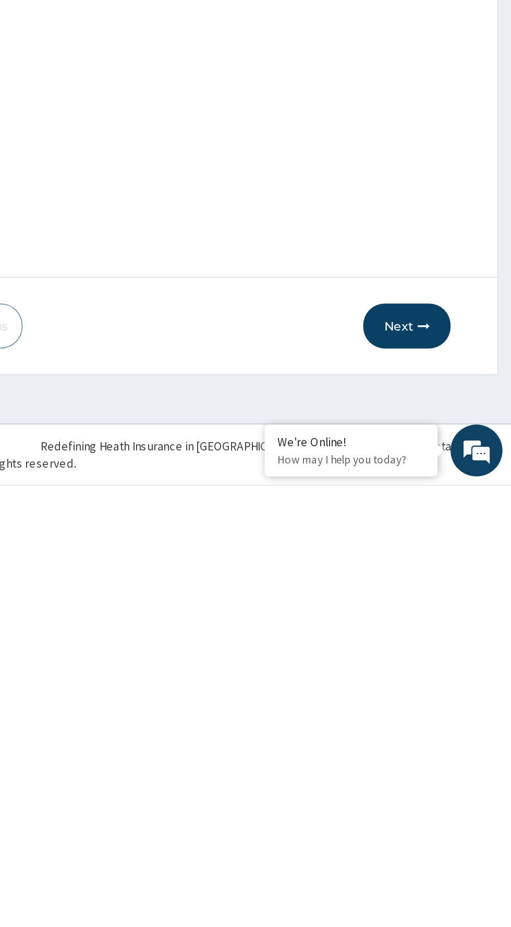
click at [465, 827] on button "Next" at bounding box center [448, 831] width 53 height 27
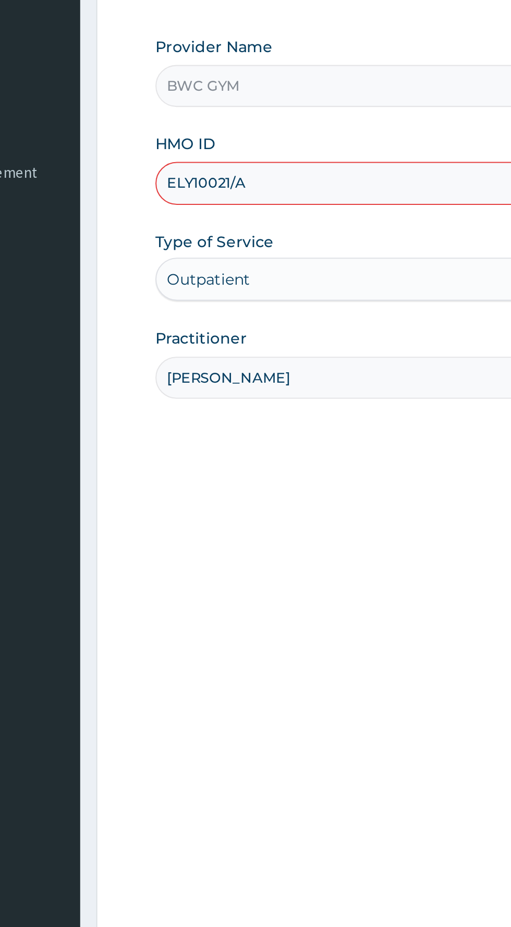
click at [258, 233] on input "ELY10021/A" at bounding box center [315, 233] width 318 height 20
type input "[PERSON_NAME]/10021/A"
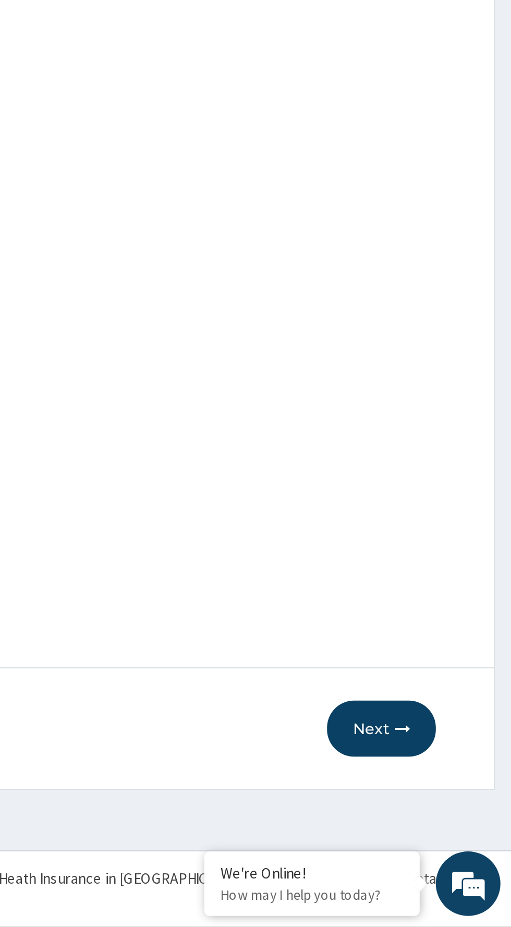
click at [449, 829] on button "Next" at bounding box center [448, 831] width 53 height 27
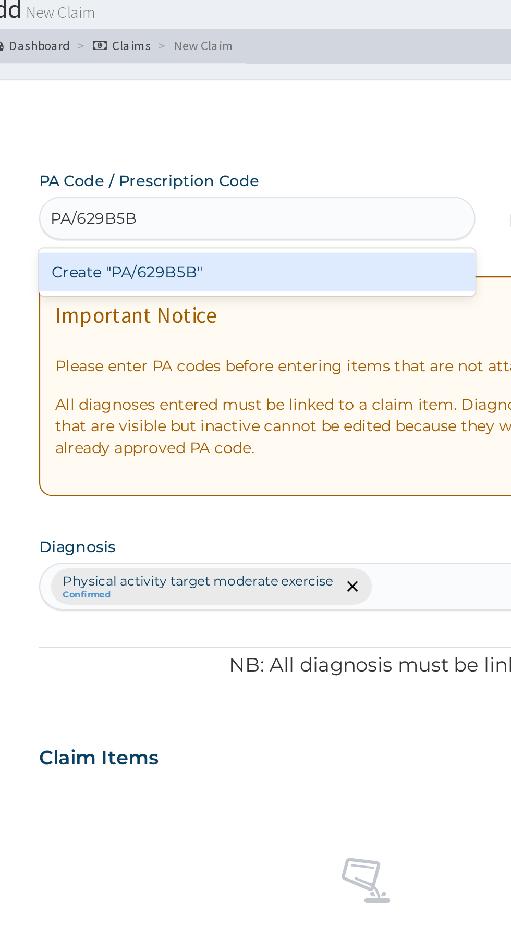
click at [345, 171] on div "Create "PA/629B5B"" at bounding box center [261, 168] width 211 height 19
type input "PA/629B5B"
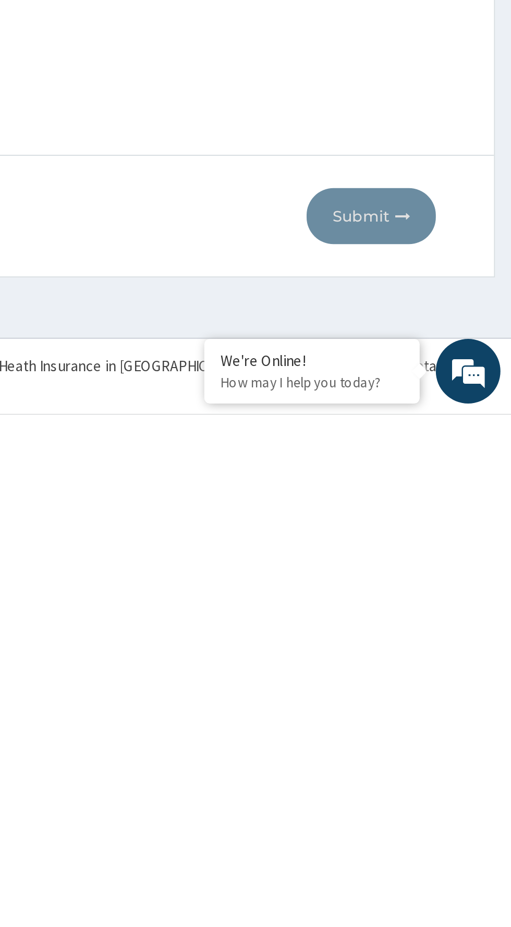
type input "PA/629B5B"
